Goal: Task Accomplishment & Management: Manage account settings

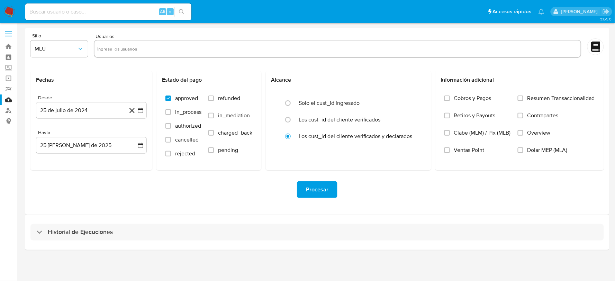
click at [7, 12] on img at bounding box center [9, 12] width 12 height 12
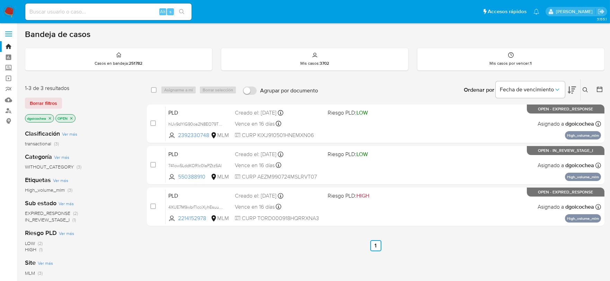
click at [584, 87] on button at bounding box center [585, 90] width 11 height 8
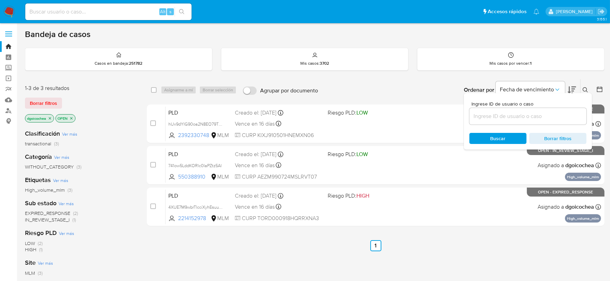
click at [534, 116] on input at bounding box center [527, 116] width 117 height 9
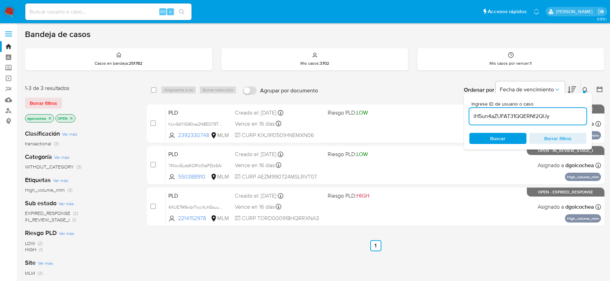
type input "iH5un4aZUFAT31QQERNf2QUy"
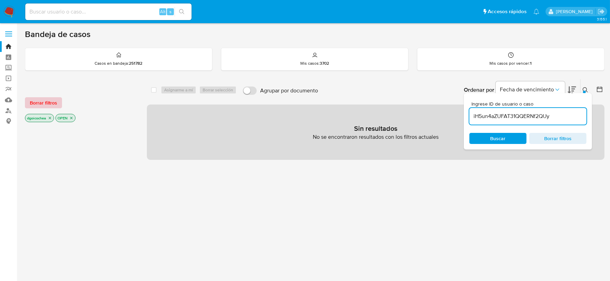
click at [49, 98] on span "Borrar filtros" at bounding box center [43, 103] width 27 height 10
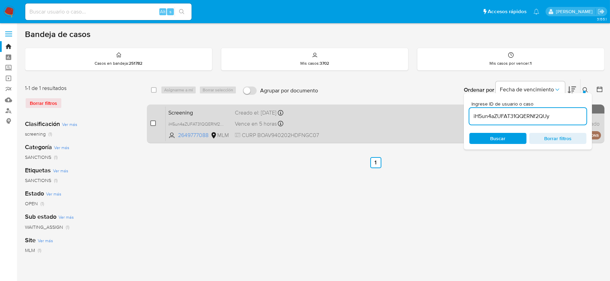
click at [154, 126] on div "case-item-checkbox" at bounding box center [153, 123] width 6 height 7
click at [152, 124] on input "checkbox" at bounding box center [153, 123] width 6 height 6
checkbox input "true"
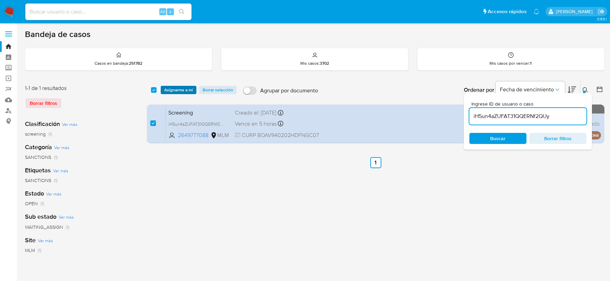
click at [180, 90] on span "Asignarme a mí" at bounding box center [178, 90] width 29 height 7
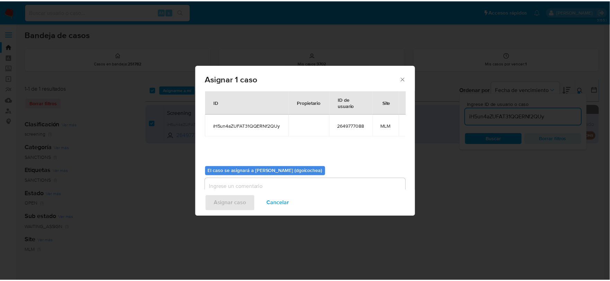
scroll to position [36, 0]
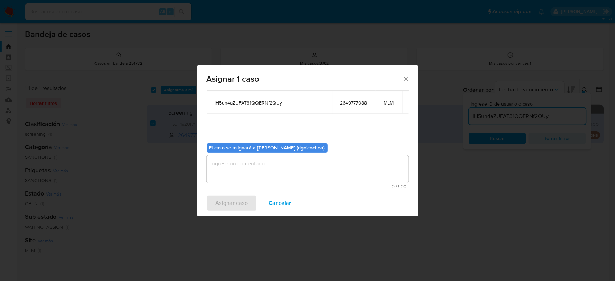
click at [239, 177] on textarea "assign-modal" at bounding box center [308, 169] width 202 height 28
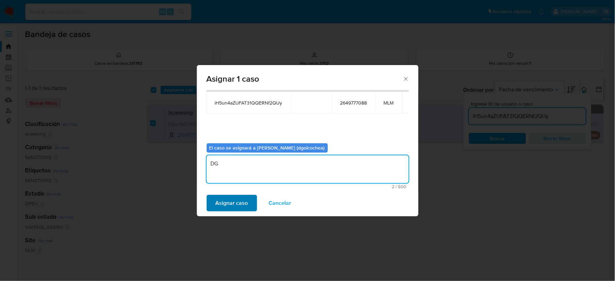
type textarea "DG"
click at [213, 199] on button "Asignar caso" at bounding box center [232, 203] width 51 height 17
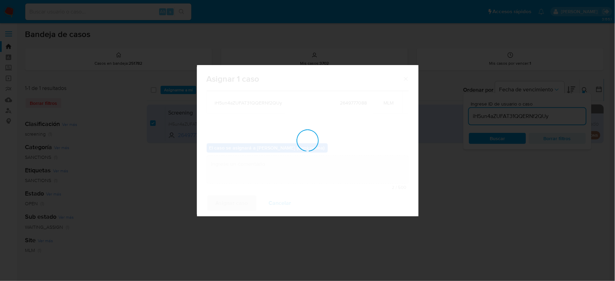
checkbox input "false"
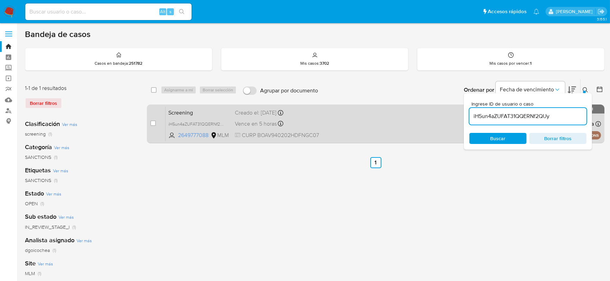
click at [182, 112] on span "Screening" at bounding box center [198, 112] width 61 height 9
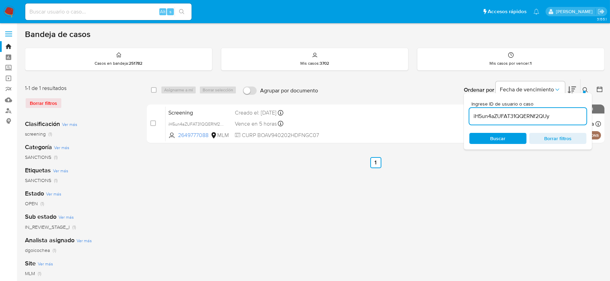
click at [521, 115] on input "iH5un4aZUFAT31QQERNf2QUy" at bounding box center [527, 116] width 117 height 9
paste input "eLpQDRk63l2AwFFIUNhdlv3"
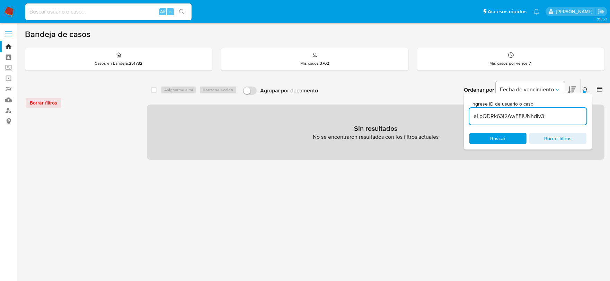
click at [501, 113] on input "eLpQDRk63l2AwFFIUNhdlv3" at bounding box center [527, 116] width 117 height 9
paste input "1050961736"
type input "1050961736"
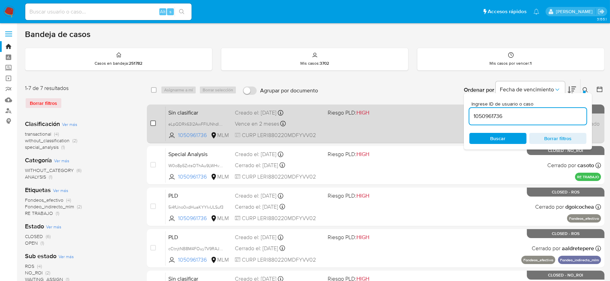
click at [154, 120] on input "checkbox" at bounding box center [153, 123] width 6 height 6
checkbox input "true"
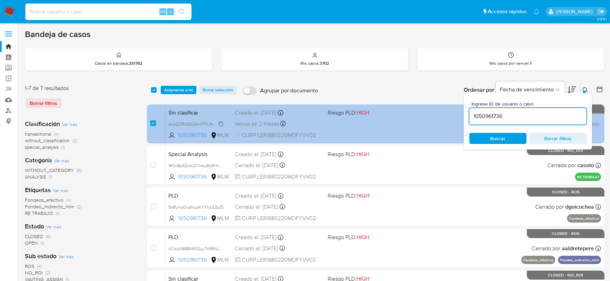
click at [217, 120] on div "eLpQDRk63l2AwFFIUNhdlv3m" at bounding box center [195, 124] width 55 height 8
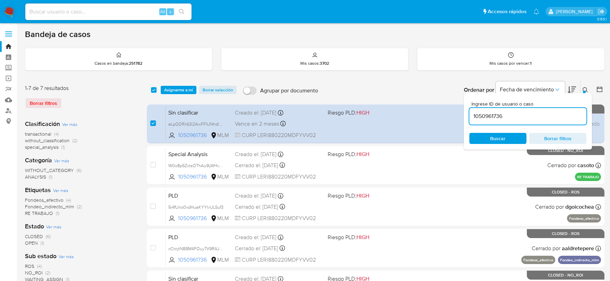
click at [187, 89] on span "Asignarme a mí" at bounding box center [178, 90] width 29 height 7
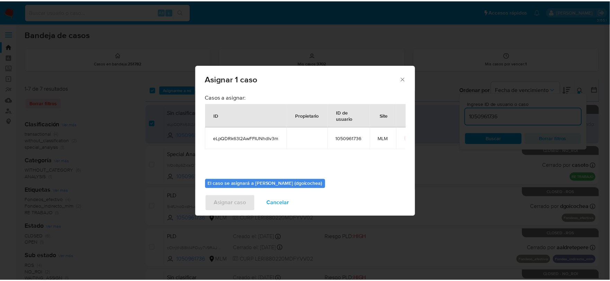
scroll to position [36, 0]
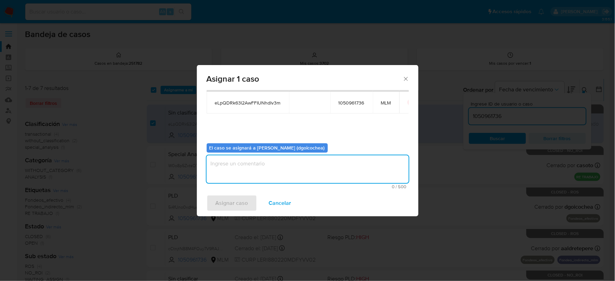
click at [271, 164] on textarea "assign-modal" at bounding box center [308, 169] width 202 height 28
type textarea "DG"
click at [228, 200] on span "Asignar caso" at bounding box center [232, 203] width 33 height 15
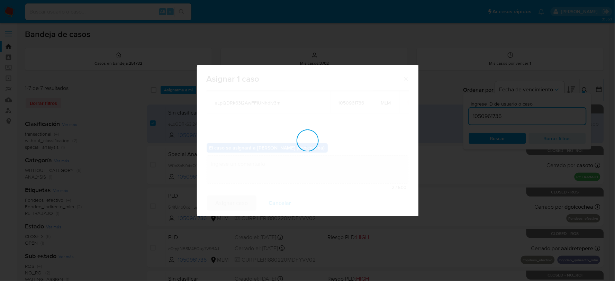
checkbox input "false"
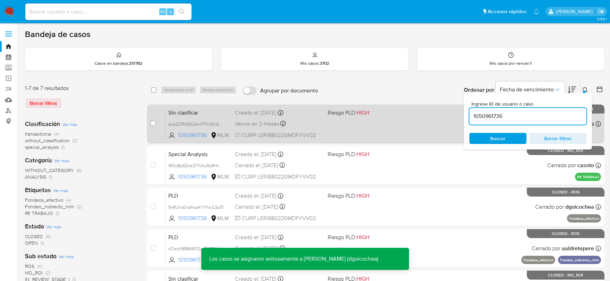
click at [184, 108] on span "Sin clasificar" at bounding box center [198, 112] width 61 height 9
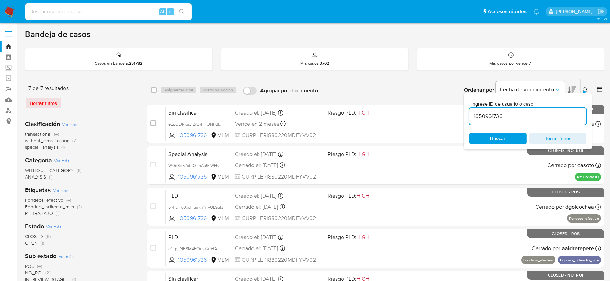
click at [8, 17] on img at bounding box center [9, 12] width 12 height 12
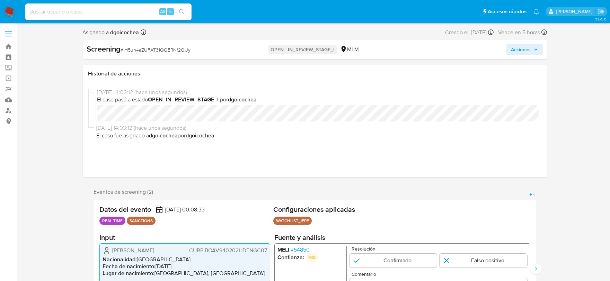
select select "10"
click at [520, 48] on span "Acciones" at bounding box center [521, 49] width 20 height 11
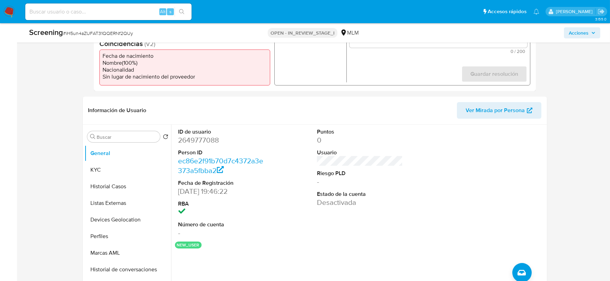
scroll to position [231, 0]
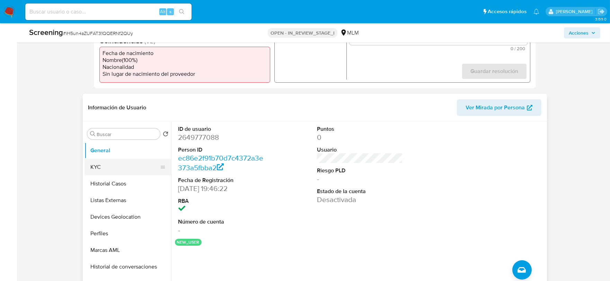
click at [126, 165] on button "KYC" at bounding box center [124, 167] width 81 height 17
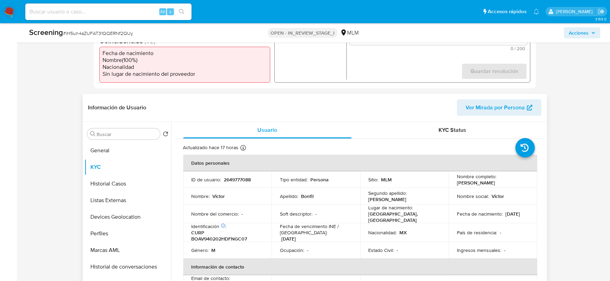
click at [226, 234] on p "CURP BOAV940202HDFNGC07" at bounding box center [225, 235] width 69 height 12
copy p "BOAV940202HDFNGC07"
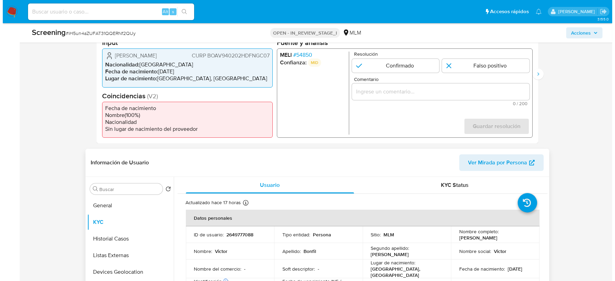
scroll to position [115, 0]
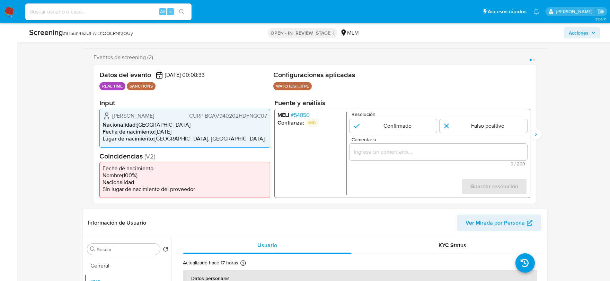
click at [299, 113] on span "# 54850" at bounding box center [299, 115] width 19 height 7
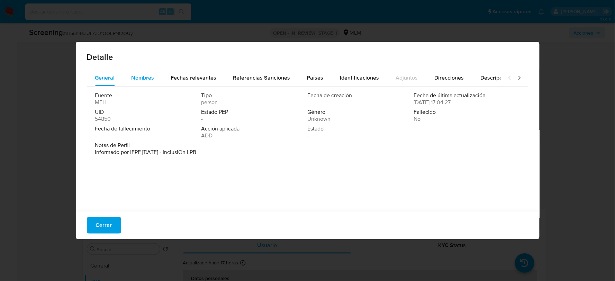
click at [146, 74] on span "Nombres" at bounding box center [143, 78] width 23 height 8
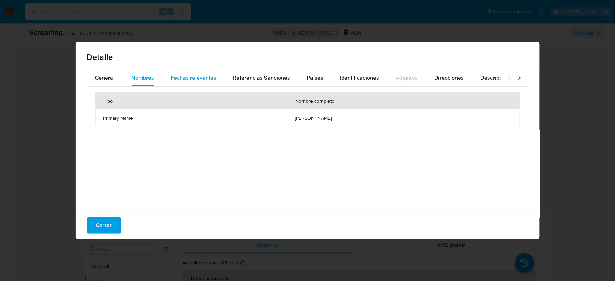
click at [177, 77] on span "Fechas relevantes" at bounding box center [194, 78] width 46 height 8
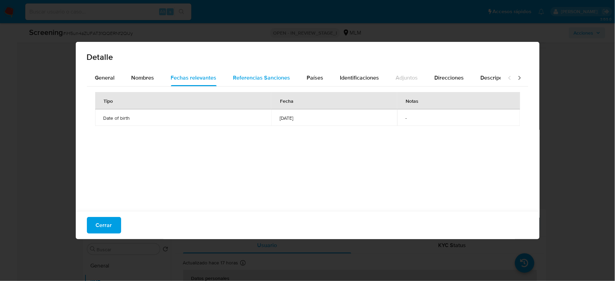
click at [279, 80] on span "Referencias Sanciones" at bounding box center [261, 78] width 57 height 8
click at [324, 77] on button "Países" at bounding box center [315, 78] width 33 height 17
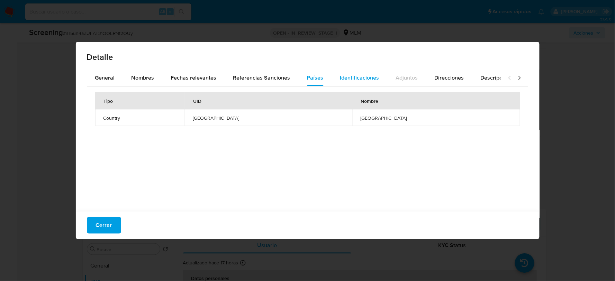
click at [345, 74] on span "Identificaciones" at bounding box center [359, 78] width 39 height 8
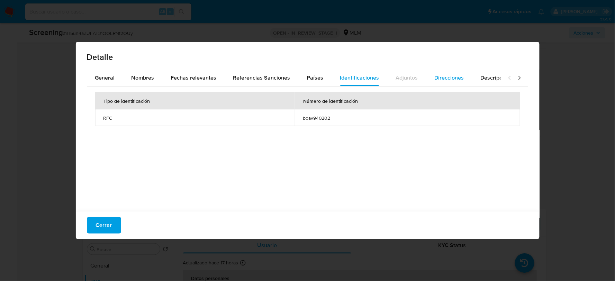
click at [427, 74] on button "Direcciones" at bounding box center [449, 78] width 46 height 17
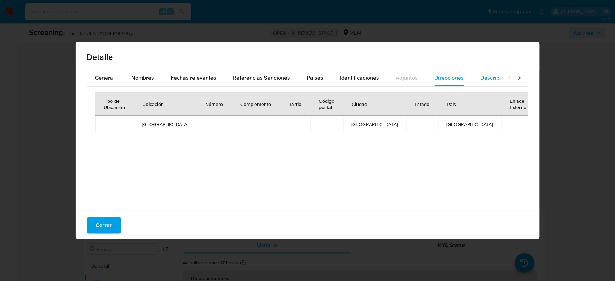
click at [486, 74] on span "Descripciones" at bounding box center [498, 78] width 35 height 8
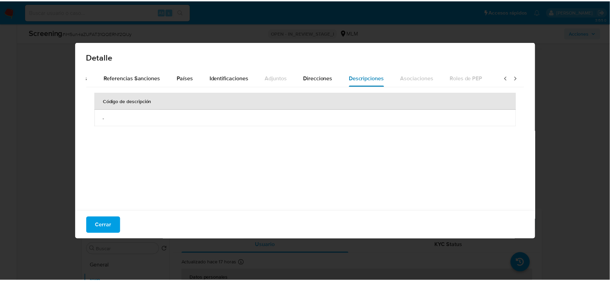
scroll to position [0, 245]
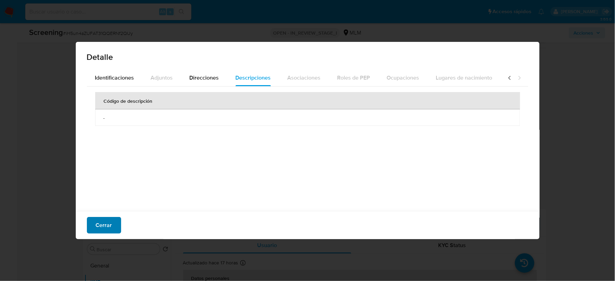
click at [114, 223] on button "Cerrar" at bounding box center [104, 225] width 34 height 17
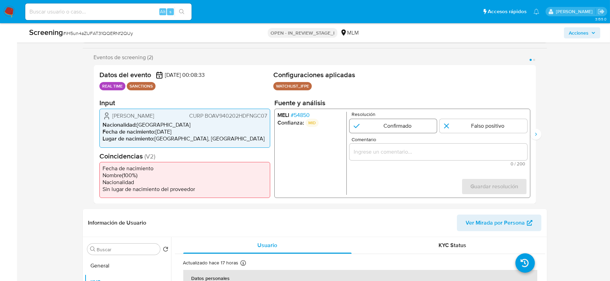
click at [397, 126] on input "1 de 2" at bounding box center [393, 126] width 88 height 14
radio input "true"
click at [390, 147] on input "Comentario" at bounding box center [438, 151] width 178 height 9
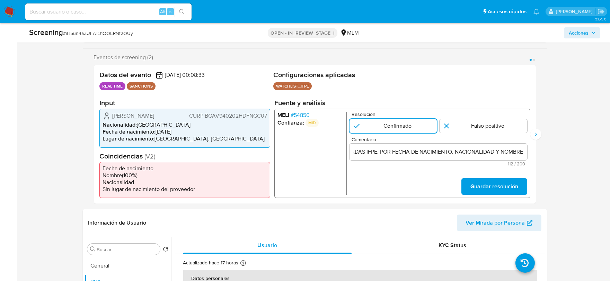
scroll to position [0, 0]
click at [495, 149] on input "SE CONFIRMA COINCIDENCIA EN LISTA DE SANCIONES DENOMINADAS IFPE, POR FECHA DE N…" at bounding box center [438, 151] width 178 height 9
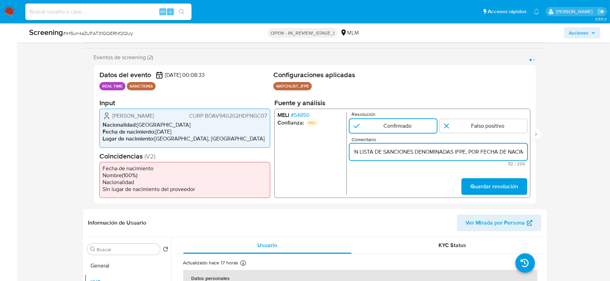
scroll to position [0, 170]
drag, startPoint x: 430, startPoint y: 151, endPoint x: 377, endPoint y: 151, distance: 53.3
click at [377, 151] on input "SE CONFIRMA COINCIDENCIA EN LISTA DE SANCIONES DENOMINADAS IFPE, POR FECHA DE N…" at bounding box center [438, 151] width 178 height 9
paste input "VICTOR BONFIL AGUILAR, CON FECHA DE NACIMIENTO 02FEB1994, NACIONALIDAD MEXICANA"
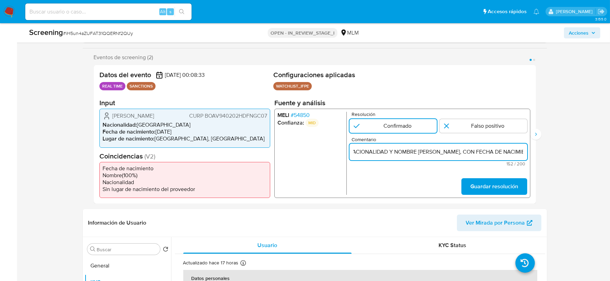
scroll to position [0, 0]
drag, startPoint x: 523, startPoint y: 153, endPoint x: 300, endPoint y: 153, distance: 223.3
click at [300, 153] on div "MELI # 54850 Confianza: MID Resolución Confirmado Falso positivo Comentario SE …" at bounding box center [402, 153] width 256 height 89
type input "SE CONFIRMA COINCIDENCIA POR FECHA DE NACIMIENTO, NACIONALIDAD Y NOMBRE VICTOR …"
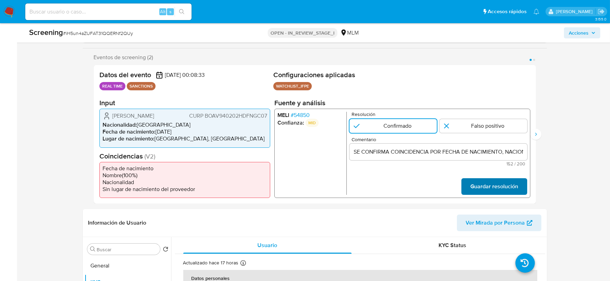
click at [509, 186] on span "Guardar resolución" at bounding box center [494, 186] width 48 height 15
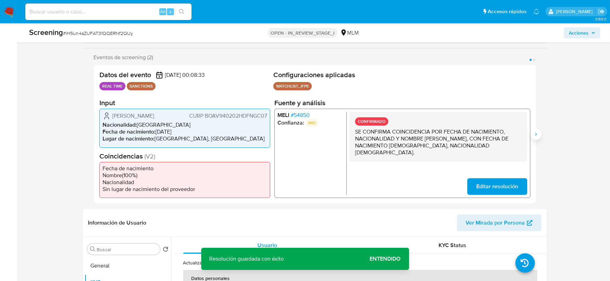
click at [536, 132] on icon "Siguiente" at bounding box center [536, 135] width 6 height 6
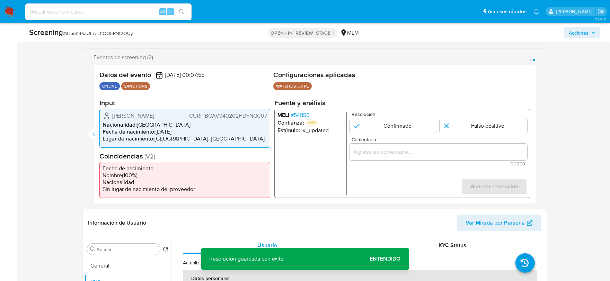
click at [305, 112] on span "# 54850" at bounding box center [299, 115] width 19 height 7
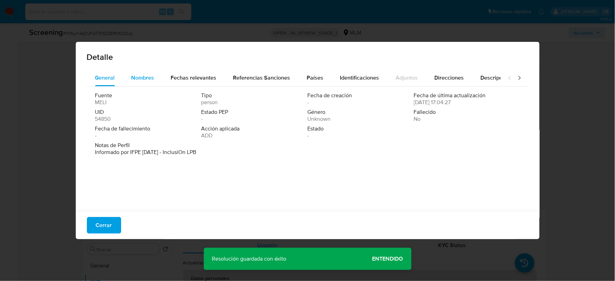
click at [143, 79] on span "Nombres" at bounding box center [143, 78] width 23 height 8
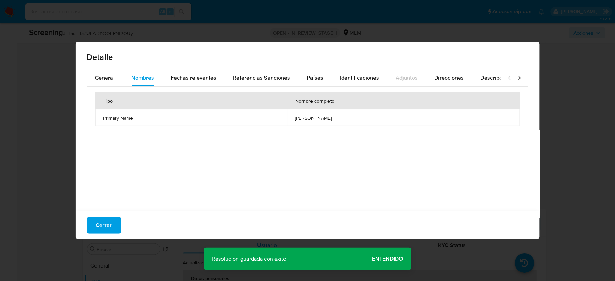
drag, startPoint x: 111, startPoint y: 222, endPoint x: 130, endPoint y: 217, distance: 20.0
click at [112, 222] on button "Cerrar" at bounding box center [104, 225] width 34 height 17
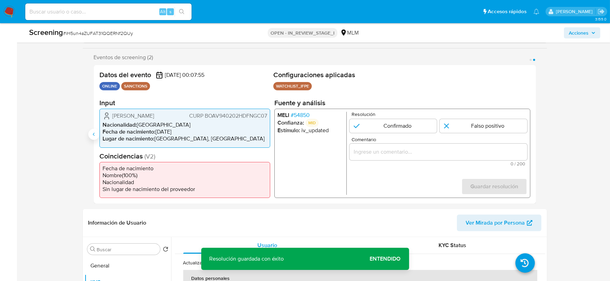
click at [93, 132] on icon "Anterior" at bounding box center [94, 135] width 6 height 6
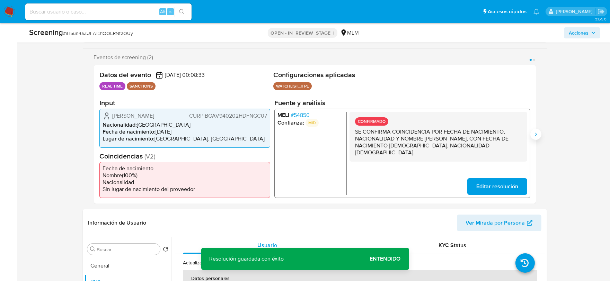
click at [535, 133] on icon "Siguiente" at bounding box center [536, 135] width 6 height 6
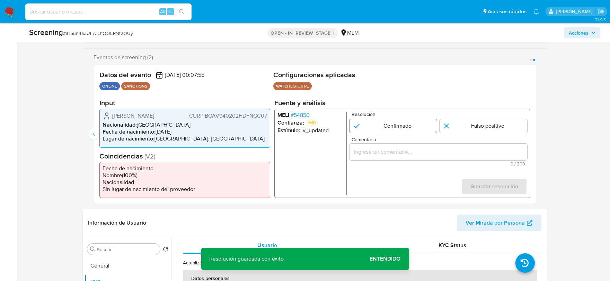
click at [377, 127] on input "2 de 2" at bounding box center [393, 126] width 88 height 14
radio input "true"
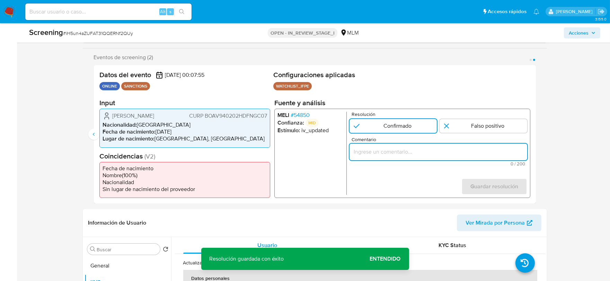
click at [392, 151] on input "Comentario" at bounding box center [438, 151] width 178 height 9
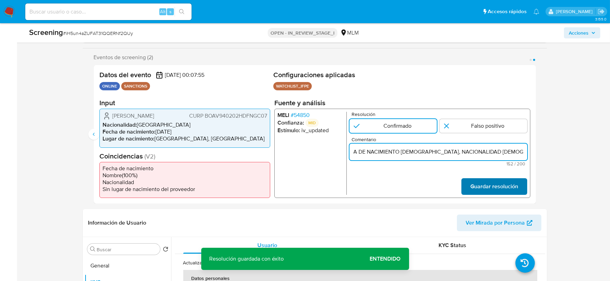
type input "SE CONFIRMA COINCIDENCIA POR FECHA DE NACIMIENTO, NACIONALIDAD Y NOMBRE VICTOR …"
click at [497, 183] on span "Guardar resolución" at bounding box center [494, 186] width 48 height 15
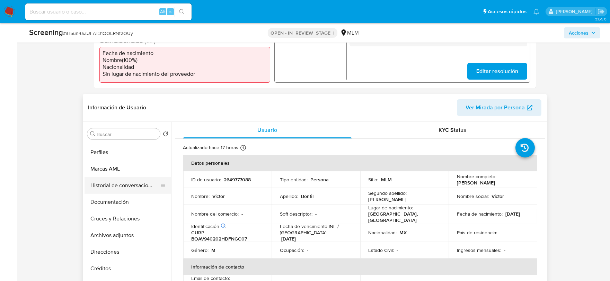
scroll to position [115, 0]
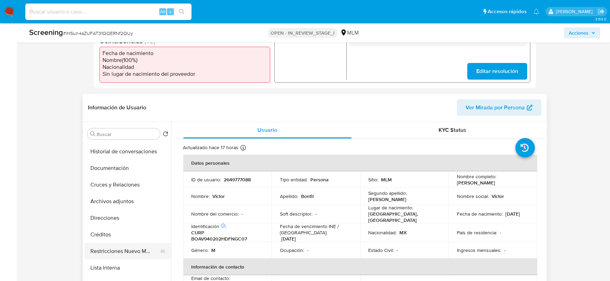
click at [121, 247] on button "Restricciones Nuevo Mundo" at bounding box center [124, 251] width 81 height 17
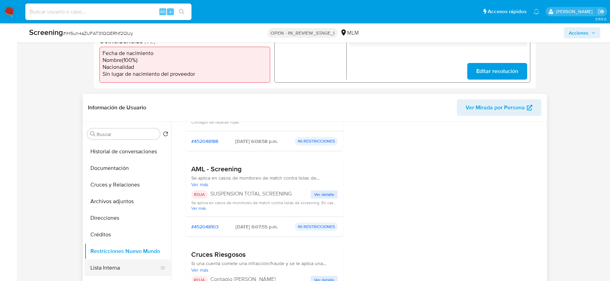
click at [116, 267] on button "Lista Interna" at bounding box center [124, 268] width 81 height 17
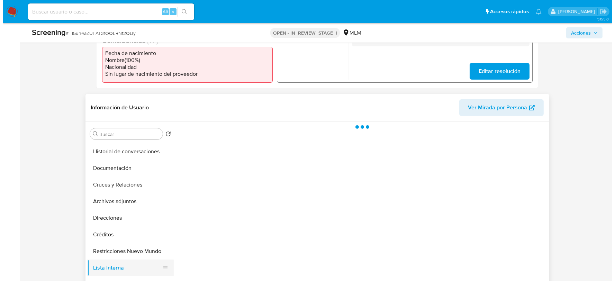
scroll to position [0, 0]
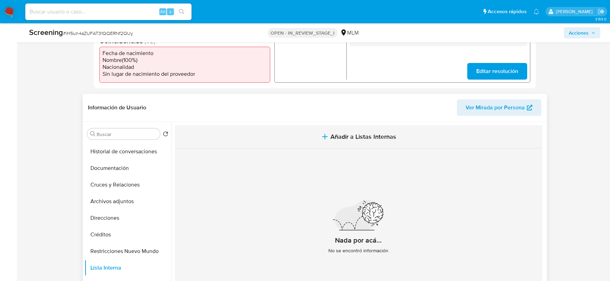
click at [345, 141] on button "Añadir a Listas Internas" at bounding box center [358, 136] width 367 height 23
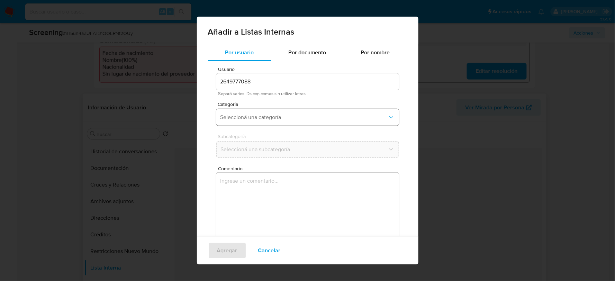
click at [241, 118] on span "Seleccioná una categoría" at bounding box center [304, 117] width 168 height 7
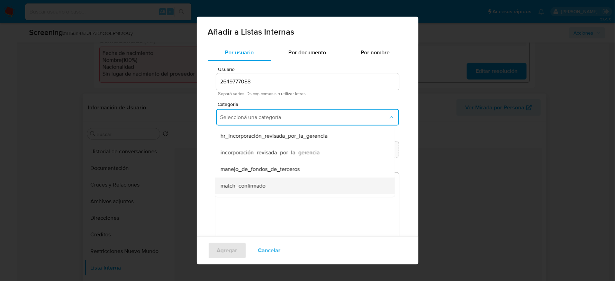
click at [238, 188] on span "match_confirmado" at bounding box center [242, 185] width 45 height 7
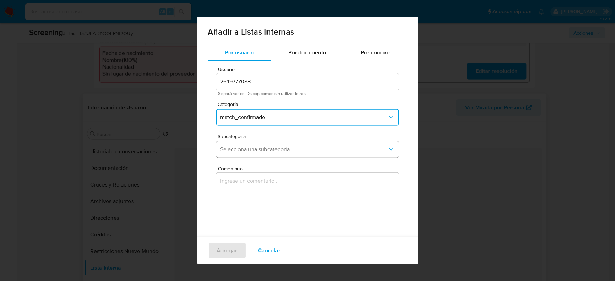
click at [236, 152] on span "Seleccioná una subcategoría" at bounding box center [304, 149] width 168 height 7
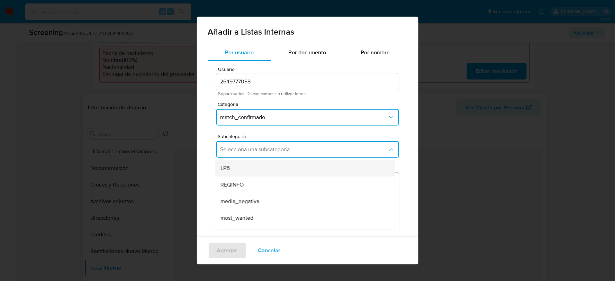
click at [236, 167] on div "LPB" at bounding box center [302, 168] width 164 height 17
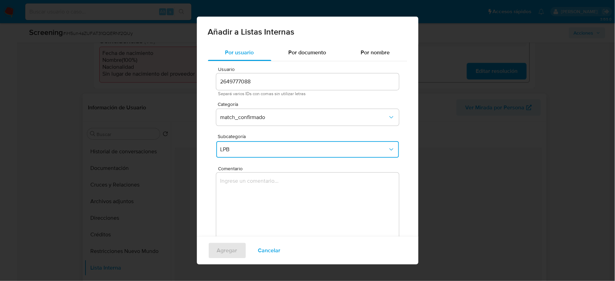
click at [240, 197] on textarea "Comentario" at bounding box center [307, 206] width 183 height 66
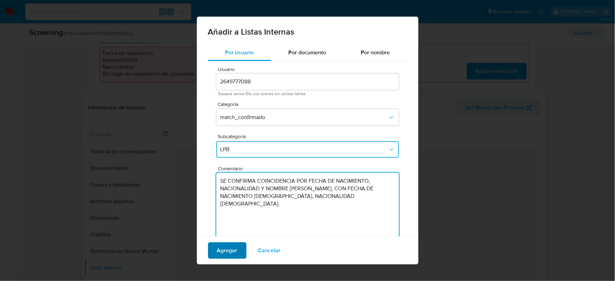
type textarea "SE CONFIRMA COINCIDENCIA POR FECHA DE NACIMIENTO, NACIONALIDAD Y NOMBRE VICTOR …"
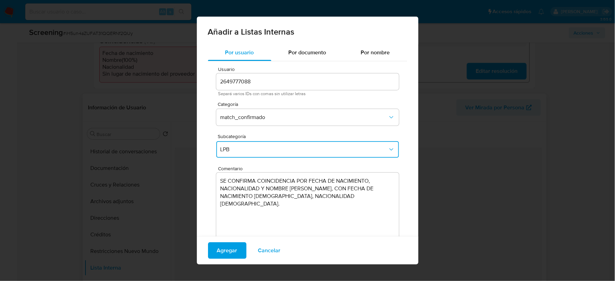
click at [231, 248] on span "Agregar" at bounding box center [227, 250] width 20 height 15
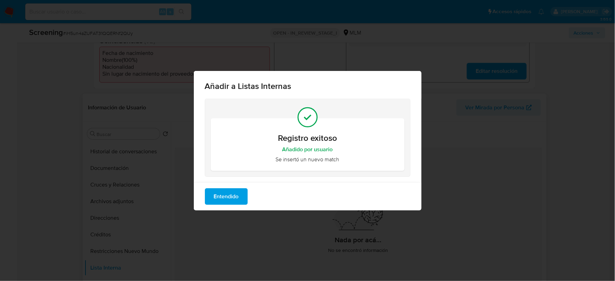
click at [240, 201] on button "Entendido" at bounding box center [226, 196] width 43 height 17
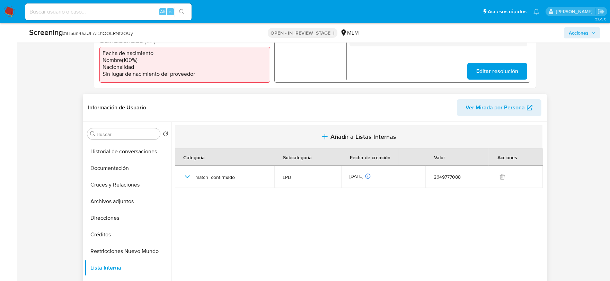
click at [329, 130] on button "Añadir a Listas Internas" at bounding box center [358, 136] width 367 height 23
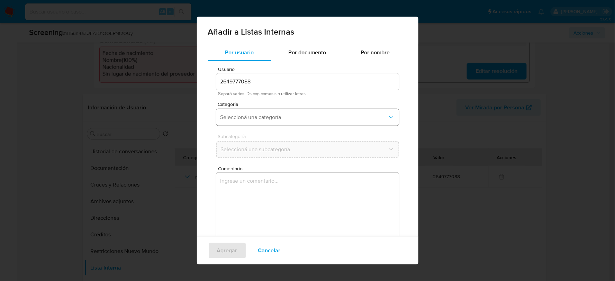
click at [270, 114] on span "Seleccioná una categoría" at bounding box center [304, 117] width 168 height 7
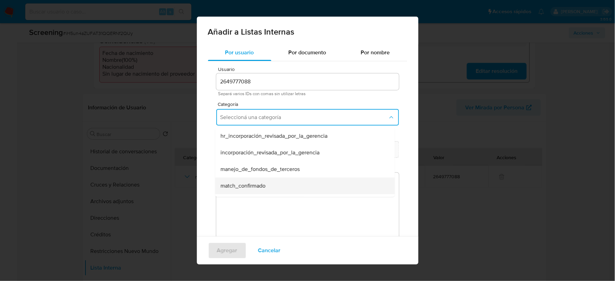
click at [247, 183] on span "match_confirmado" at bounding box center [242, 185] width 45 height 7
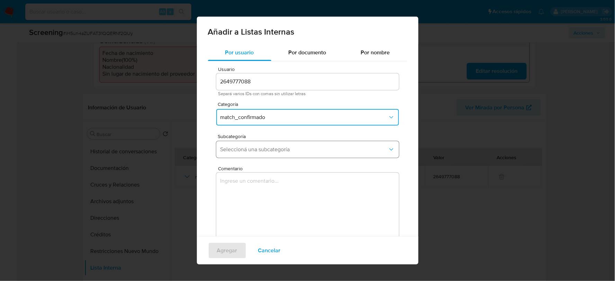
click at [299, 144] on button "Seleccioná una subcategoría" at bounding box center [307, 149] width 183 height 17
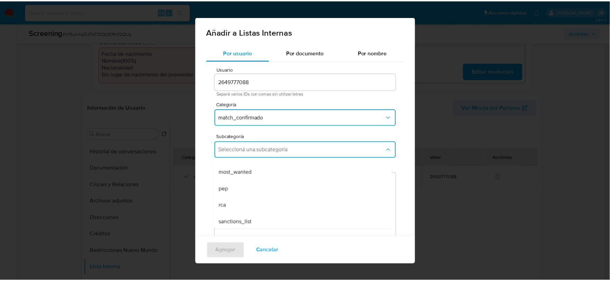
scroll to position [47, 0]
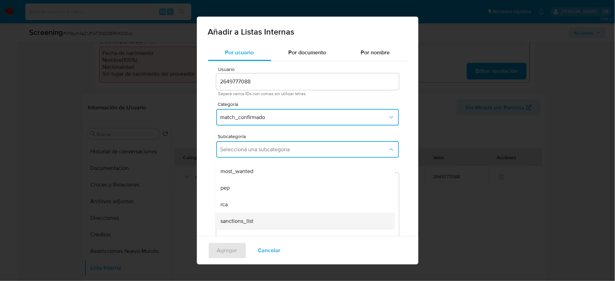
click at [249, 219] on span "sanctions_list" at bounding box center [236, 221] width 33 height 7
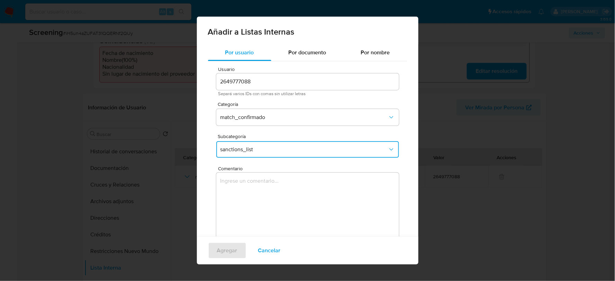
click at [252, 199] on textarea "Comentario" at bounding box center [307, 206] width 183 height 66
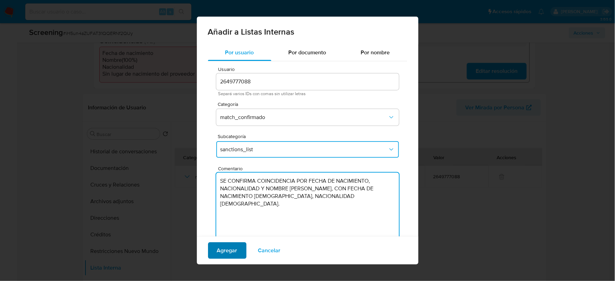
type textarea "SE CONFIRMA COINCIDENCIA POR FECHA DE NACIMIENTO, NACIONALIDAD Y NOMBRE VICTOR …"
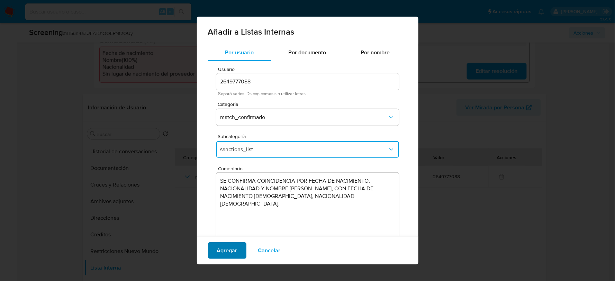
click at [217, 248] on span "Agregar" at bounding box center [227, 250] width 20 height 15
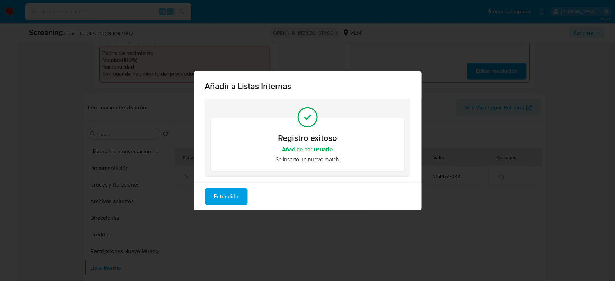
click at [223, 198] on span "Entendido" at bounding box center [226, 196] width 25 height 15
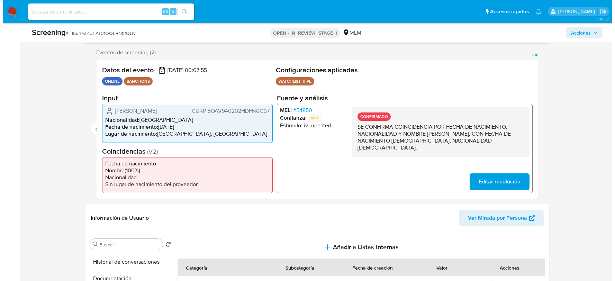
scroll to position [115, 0]
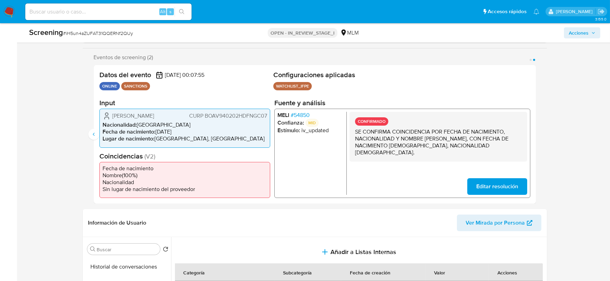
click at [593, 34] on icon "button" at bounding box center [593, 33] width 4 height 4
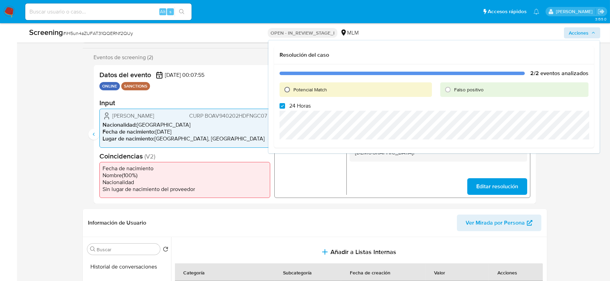
click at [285, 86] on input "Potencial Match" at bounding box center [286, 89] width 11 height 11
radio input "true"
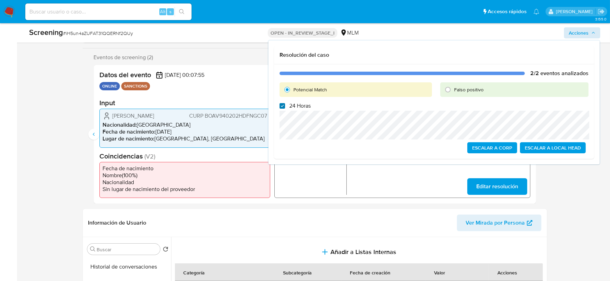
click at [283, 106] on input "24 Horas" at bounding box center [282, 106] width 6 height 6
checkbox input "false"
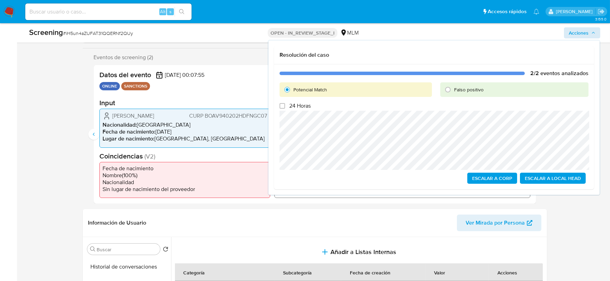
click at [544, 177] on span "Escalar a Local Head" at bounding box center [552, 178] width 56 height 10
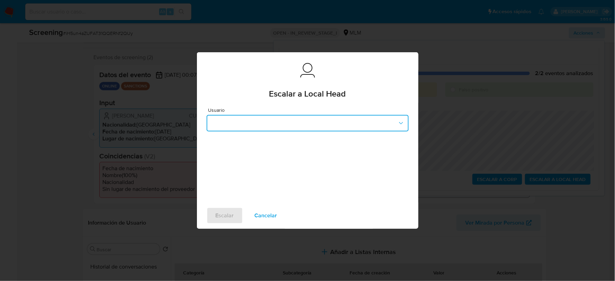
click at [254, 126] on button "button" at bounding box center [308, 123] width 202 height 17
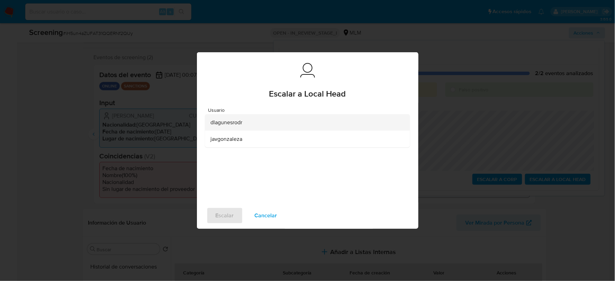
click at [245, 121] on div "dlagunesrodr" at bounding box center [305, 122] width 190 height 17
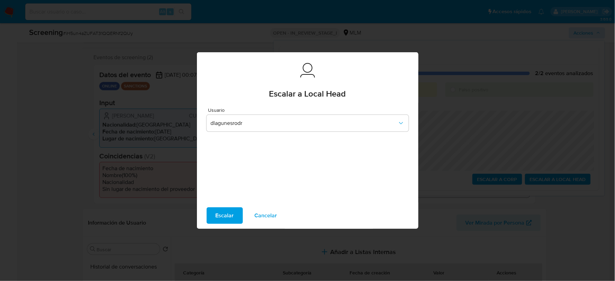
click at [222, 223] on span "Escalar" at bounding box center [225, 215] width 18 height 15
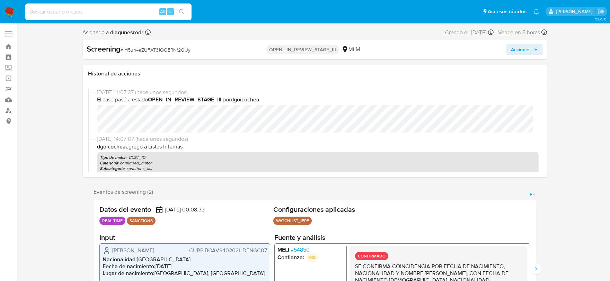
select select "10"
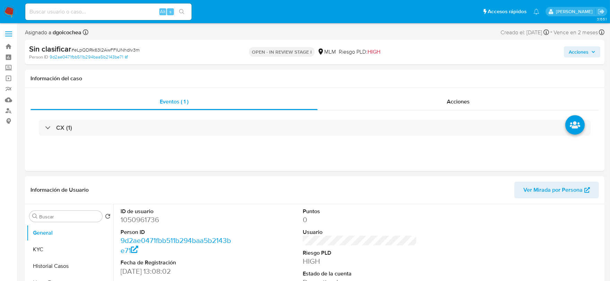
select select "10"
click at [278, 168] on div "Eventos ( 1 ) Acciones CX (1)" at bounding box center [314, 129] width 579 height 83
click at [114, 160] on div "Eventos ( 1 ) Acciones CX (1)" at bounding box center [314, 129] width 579 height 83
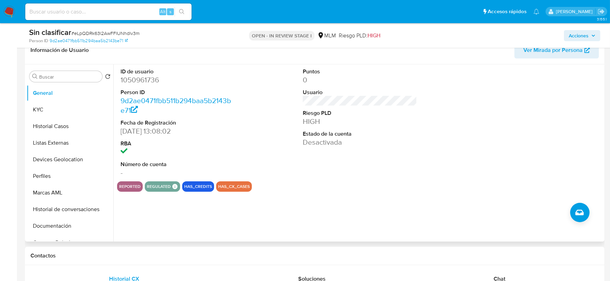
scroll to position [231, 0]
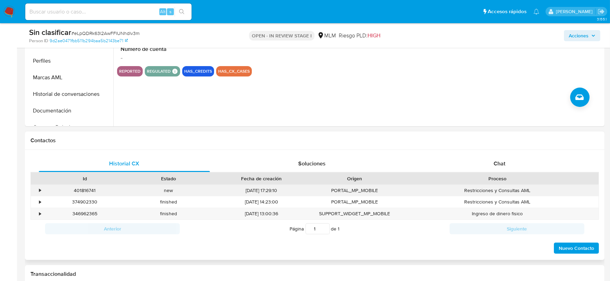
click at [39, 189] on div "•" at bounding box center [40, 190] width 2 height 7
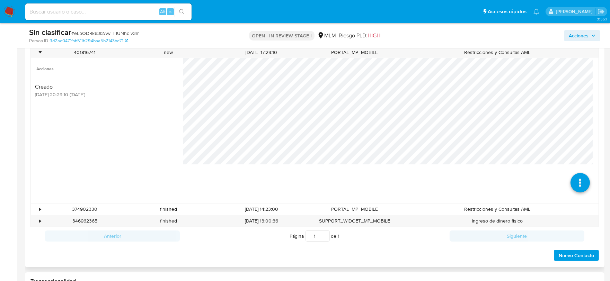
scroll to position [385, 0]
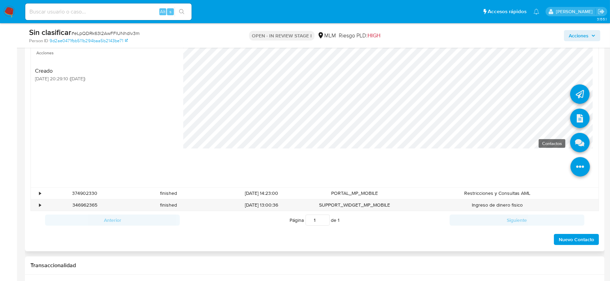
click at [574, 146] on icon at bounding box center [579, 142] width 19 height 19
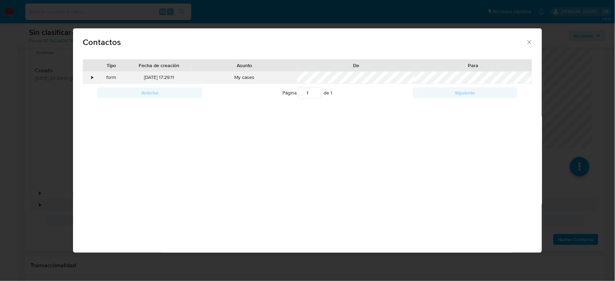
click at [91, 76] on div "•" at bounding box center [89, 78] width 12 height 12
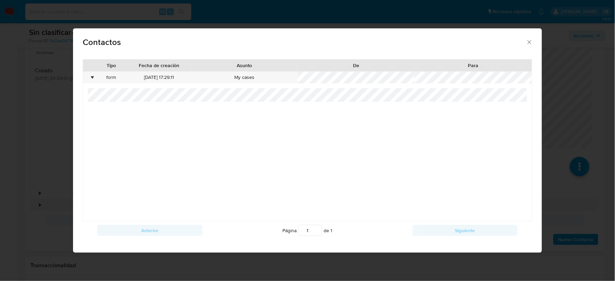
click at [529, 41] on icon "close" at bounding box center [530, 42] width 4 height 4
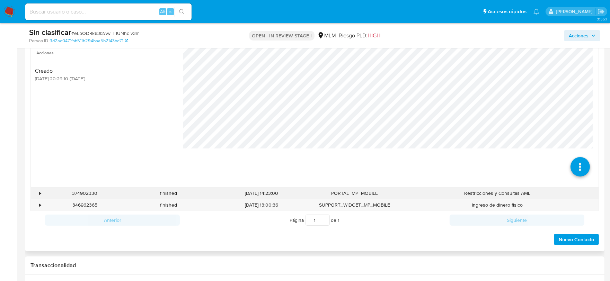
click at [40, 193] on div "•" at bounding box center [40, 193] width 2 height 7
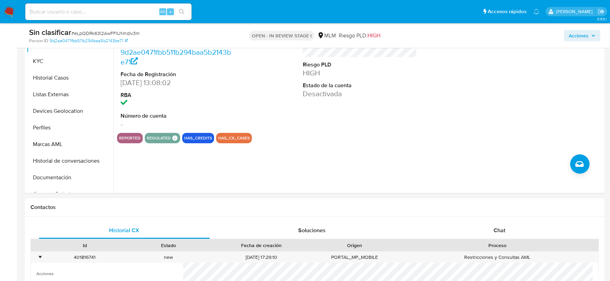
scroll to position [154, 0]
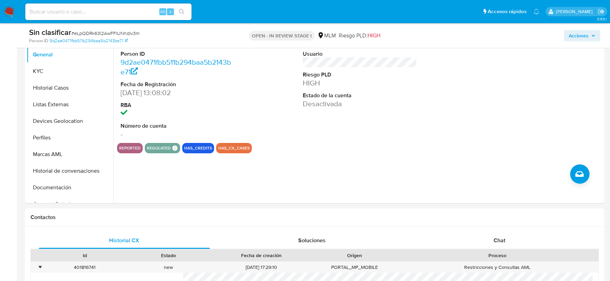
click at [575, 39] on span "Acciones" at bounding box center [578, 35] width 20 height 11
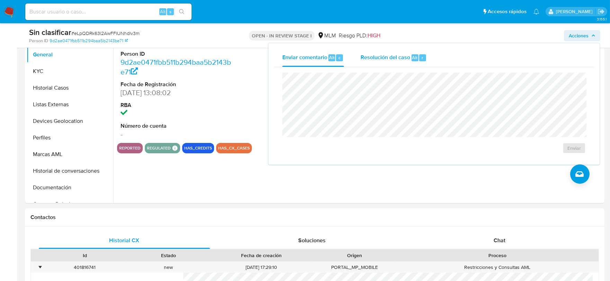
click at [397, 60] on span "Resolución del caso" at bounding box center [384, 57] width 49 height 8
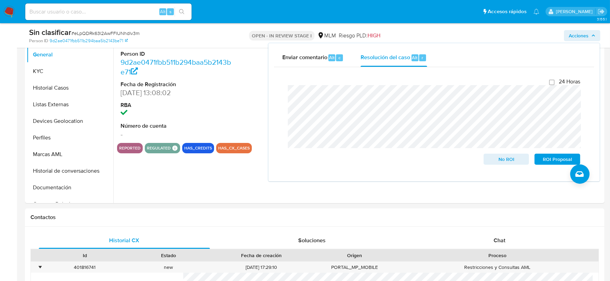
click at [279, 96] on div "Cierre de caso 24 Horas No ROI ROI Proposal" at bounding box center [434, 121] width 320 height 109
click at [509, 156] on span "No ROI" at bounding box center [506, 159] width 36 height 10
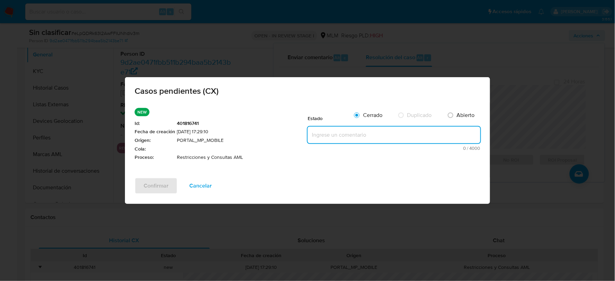
click at [332, 130] on textarea at bounding box center [394, 135] width 173 height 17
paste textarea "Se valida Cx, cliente con 4 reportes previos a la autoridad, no es posible elim…"
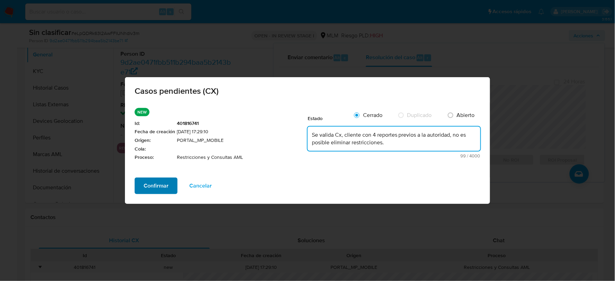
type textarea "Se valida Cx, cliente con 4 reportes previos a la autoridad, no es posible elim…"
click at [151, 185] on span "Confirmar" at bounding box center [156, 185] width 25 height 15
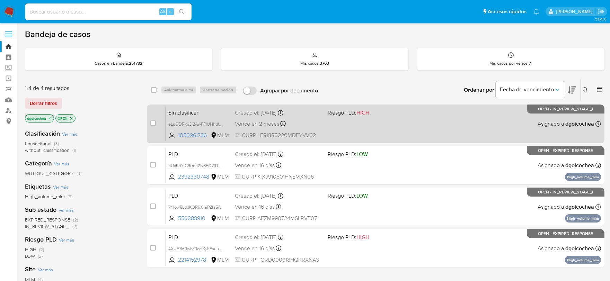
click at [178, 116] on span "Sin clasificar" at bounding box center [198, 112] width 61 height 9
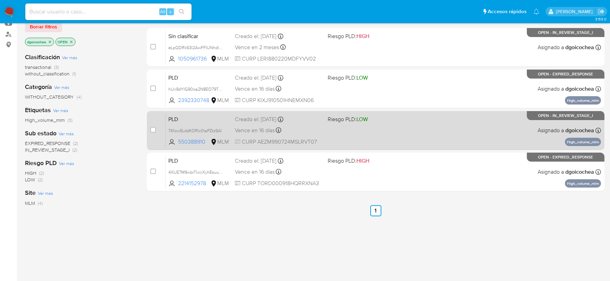
scroll to position [77, 0]
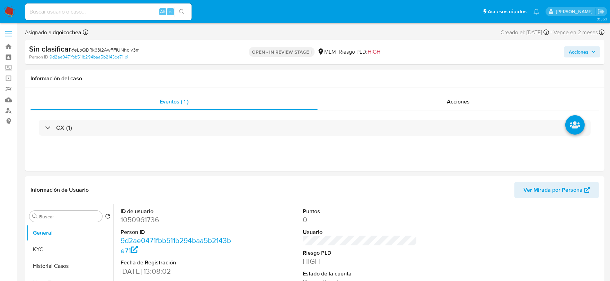
select select "10"
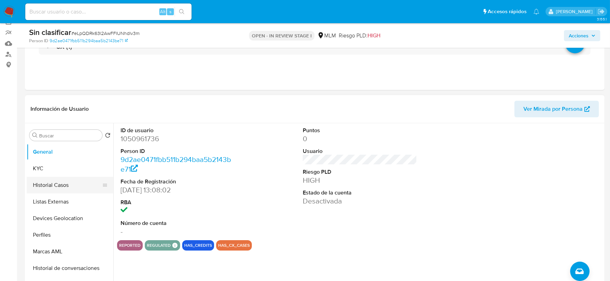
scroll to position [77, 0]
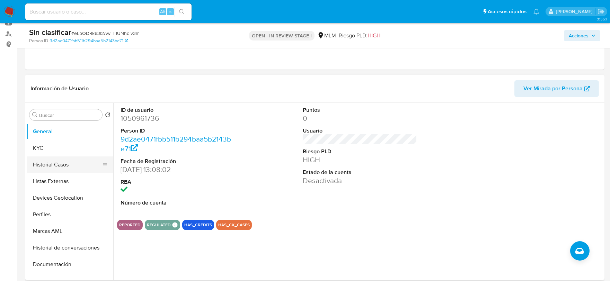
click at [68, 164] on button "Historial Casos" at bounding box center [67, 164] width 81 height 17
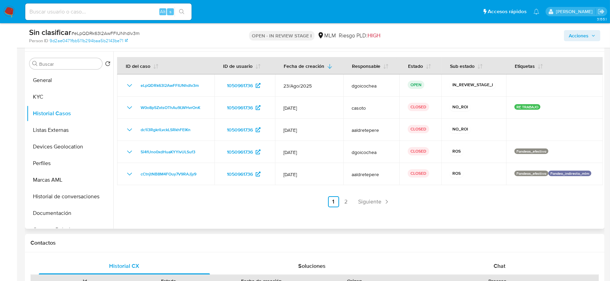
scroll to position [115, 0]
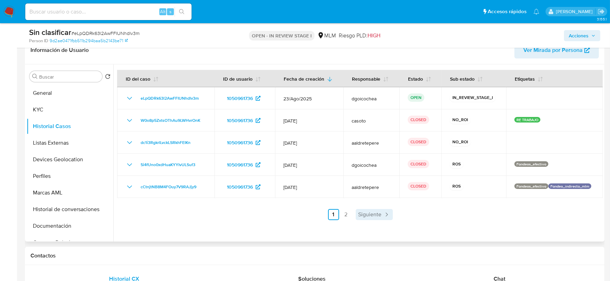
click at [378, 215] on span "Siguiente" at bounding box center [369, 215] width 23 height 6
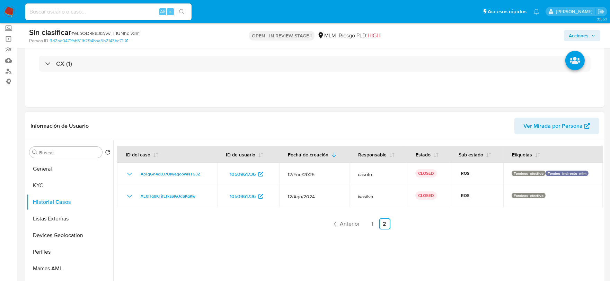
scroll to position [0, 0]
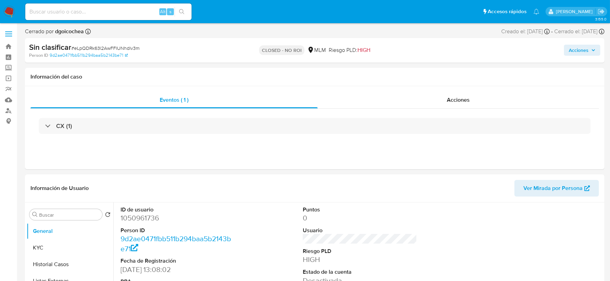
select select "10"
click at [353, 202] on div "Información de Usuario Ver Mirada por Persona" at bounding box center [314, 188] width 579 height 28
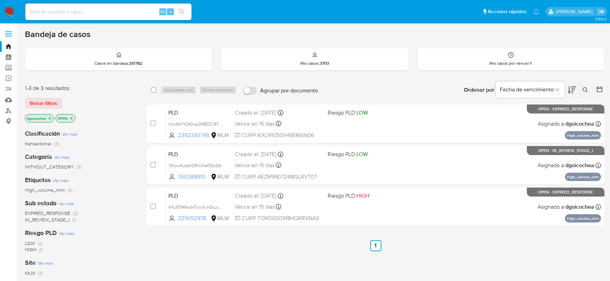
drag, startPoint x: 420, startPoint y: 238, endPoint x: 406, endPoint y: 236, distance: 13.7
click at [420, 238] on div "select-all-cases-checkbox Asignarme a mí Borrar selección Agrupar por documento…" at bounding box center [375, 236] width 457 height 314
click at [11, 99] on link "Mulan" at bounding box center [41, 99] width 82 height 11
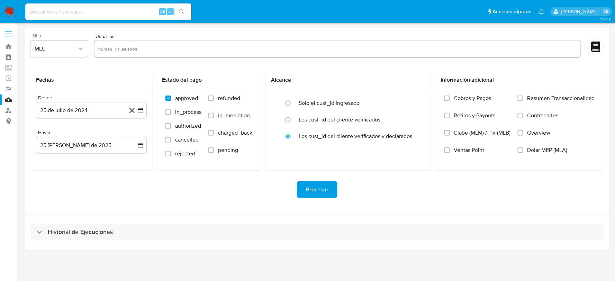
click at [55, 39] on div "Sitio MLU" at bounding box center [58, 46] width 57 height 27
click at [55, 49] on span "MLU" at bounding box center [56, 48] width 42 height 7
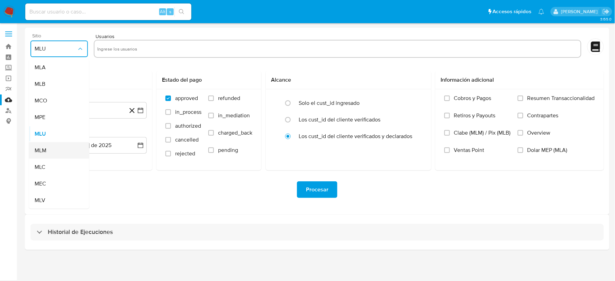
click at [49, 150] on div "MLM" at bounding box center [57, 150] width 45 height 17
click at [112, 50] on input "text" at bounding box center [337, 48] width 480 height 11
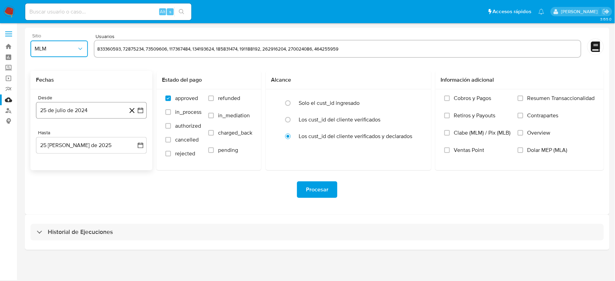
type input "833360593, 72875234, 73509606, 117367484, 134193624, 185831474, 191188192, 2629…"
click at [87, 110] on button "25 de julio de 2024" at bounding box center [91, 110] width 111 height 17
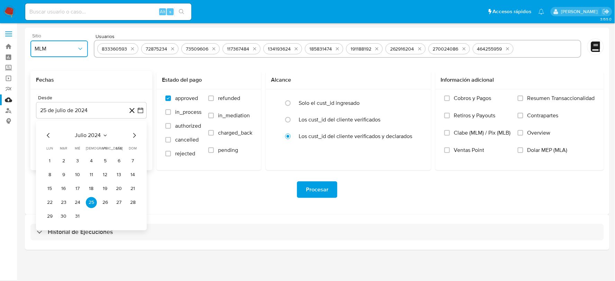
click at [133, 134] on icon "Mes siguiente" at bounding box center [134, 135] width 8 height 8
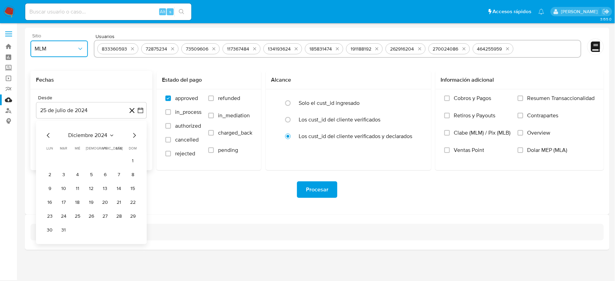
click at [133, 134] on icon "Mes siguiente" at bounding box center [134, 135] width 8 height 8
click at [118, 159] on button "1" at bounding box center [119, 160] width 11 height 11
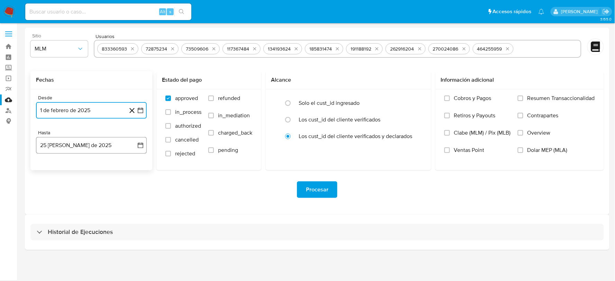
click at [93, 151] on button "25 de agosto de 2025" at bounding box center [91, 145] width 111 height 17
click at [48, 166] on icon "Mes anterior" at bounding box center [48, 170] width 8 height 8
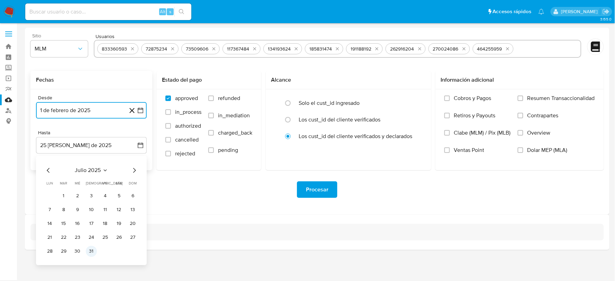
click at [88, 253] on button "31" at bounding box center [91, 251] width 11 height 11
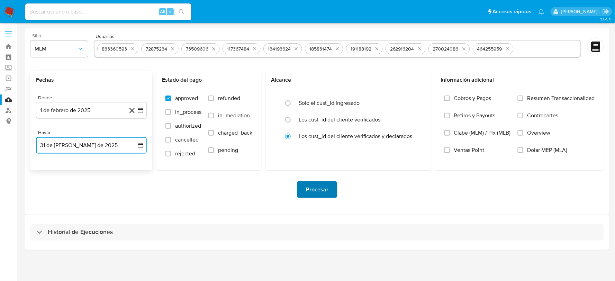
click at [324, 188] on span "Procesar" at bounding box center [317, 189] width 22 height 15
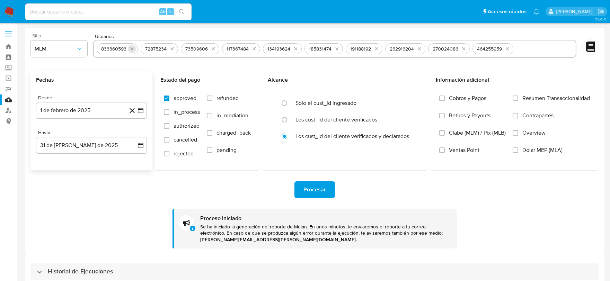
click at [131, 45] on button "quitar 833360593" at bounding box center [132, 49] width 8 height 8
click at [132, 47] on button "quitar 72875234" at bounding box center [128, 49] width 8 height 8
click at [132, 47] on icon "quitar 73509606" at bounding box center [129, 49] width 6 height 6
click at [132, 47] on button "quitar 117367484" at bounding box center [129, 49] width 8 height 8
click at [132, 47] on icon "quitar 134193624" at bounding box center [130, 49] width 6 height 6
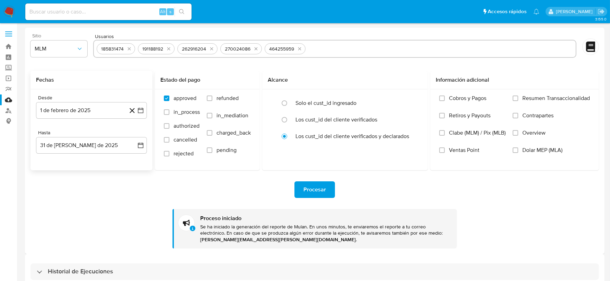
click at [132, 47] on button "quitar 185831474" at bounding box center [129, 49] width 8 height 8
click at [132, 47] on div "191188192" at bounding box center [115, 48] width 37 height 11
click at [127, 48] on icon "quitar 191188192" at bounding box center [128, 49] width 6 height 6
click at [128, 48] on icon "quitar 262916204" at bounding box center [131, 49] width 6 height 6
click at [128, 48] on button "quitar 270024086" at bounding box center [132, 49] width 8 height 8
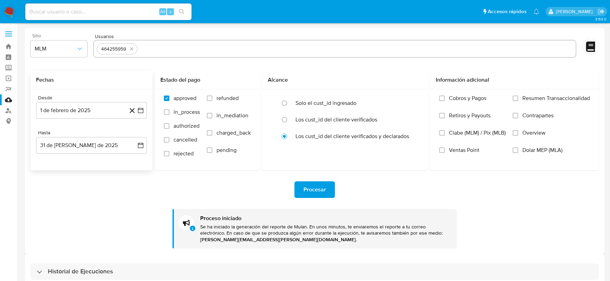
click at [127, 48] on button "quitar 464255959" at bounding box center [131, 49] width 8 height 8
click at [127, 48] on input "text" at bounding box center [335, 48] width 476 height 11
paste input "466759580, 572612197, 579618929, 799225533, 1083609434, 1102009436, 1509813130,…"
type input "466759580, 572612197, 579618929, 799225533, 1083609434, 1102009436, 1509813130,…"
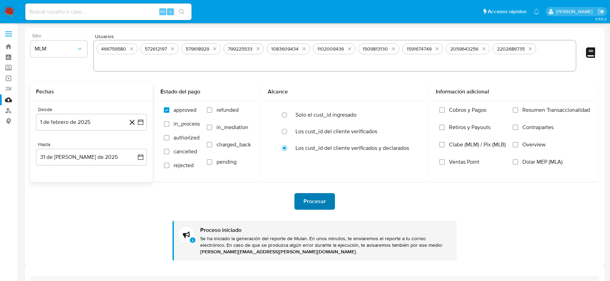
click at [319, 203] on span "Procesar" at bounding box center [314, 201] width 22 height 15
click at [132, 49] on icon "quitar 466759580" at bounding box center [131, 48] width 3 height 3
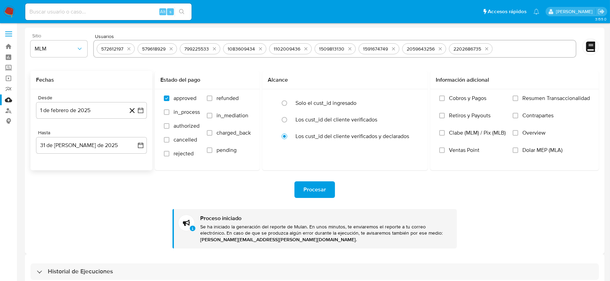
click at [132, 49] on button "quitar 572612197" at bounding box center [129, 49] width 8 height 8
click at [132, 49] on icon "quitar 579618929" at bounding box center [130, 49] width 6 height 6
click at [132, 49] on icon "quitar 799225533" at bounding box center [131, 48] width 3 height 3
click at [132, 49] on icon "quitar 1083609434" at bounding box center [134, 49] width 6 height 6
click at [132, 49] on icon "quitar 1102009436" at bounding box center [133, 48] width 3 height 3
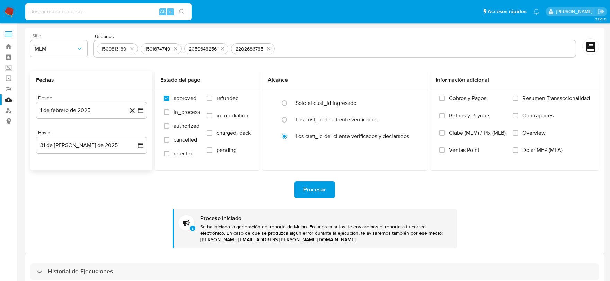
click at [132, 49] on icon "quitar 1509813130" at bounding box center [132, 49] width 6 height 6
click at [132, 49] on icon "quitar 1591674749" at bounding box center [131, 48] width 3 height 3
click at [132, 49] on icon "quitar 2059643256" at bounding box center [135, 49] width 6 height 6
click at [132, 49] on icon "quitar 2202686735" at bounding box center [135, 49] width 6 height 6
click at [132, 49] on input "text" at bounding box center [335, 48] width 476 height 11
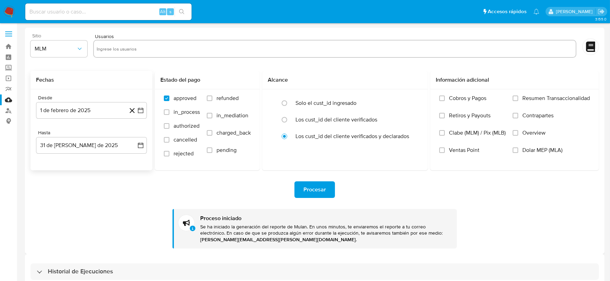
paste input "2233867109, 2281851410, 2352317867, 2429755712, 2507343794, 2541031673, 4918597…"
type input "2233867109, 2281851410, 2352317867, 2429755712, 2507343794, 2541031673, 4918597…"
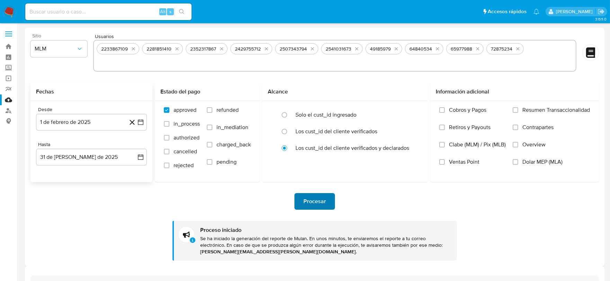
click at [309, 202] on span "Procesar" at bounding box center [314, 201] width 22 height 15
click at [136, 51] on button "quitar 2233867109" at bounding box center [133, 49] width 8 height 8
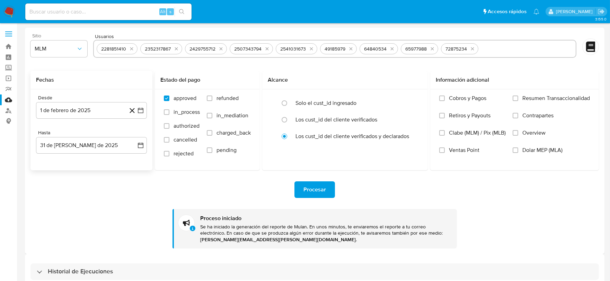
click at [136, 51] on div "2281851410" at bounding box center [117, 48] width 41 height 11
click at [133, 51] on icon "quitar 2281851410" at bounding box center [132, 49] width 6 height 6
click at [132, 49] on icon "quitar 2352317867" at bounding box center [132, 48] width 3 height 3
click at [132, 49] on icon "quitar 2429755712" at bounding box center [132, 48] width 3 height 3
click at [132, 49] on icon "quitar 2507343794" at bounding box center [134, 49] width 6 height 6
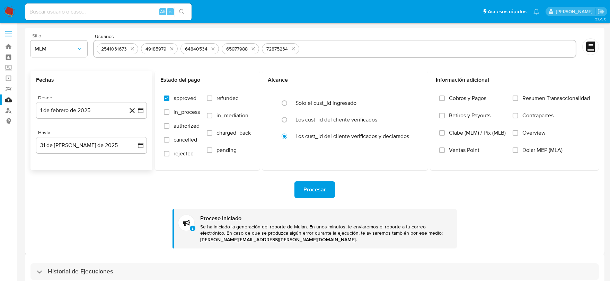
click at [132, 49] on icon "quitar 2541031673" at bounding box center [132, 49] width 6 height 6
click at [132, 49] on div "49185979" at bounding box center [115, 48] width 37 height 11
click at [129, 49] on icon "quitar 49185979" at bounding box center [128, 49] width 6 height 6
click at [129, 49] on icon "quitar 64840534" at bounding box center [129, 48] width 3 height 3
click at [129, 49] on icon "quitar 65977988" at bounding box center [128, 49] width 6 height 6
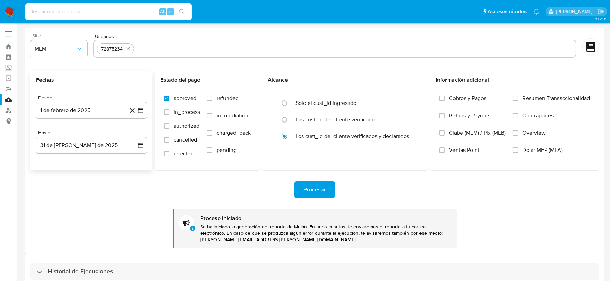
click at [129, 49] on icon "quitar 72875234" at bounding box center [128, 49] width 6 height 6
click at [129, 49] on input "text" at bounding box center [335, 48] width 476 height 11
paste input "73509606, 96025453, 117367484, 161433899, 191188192, 210368465, 255341458, 4151…"
type input "73509606, 96025453, 117367484, 161433899, 191188192, 210368465, 255341458, 4151…"
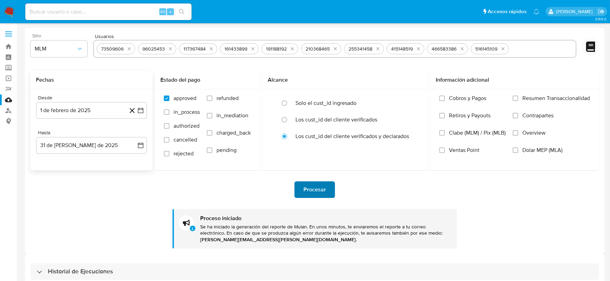
click at [306, 191] on span "Procesar" at bounding box center [314, 189] width 22 height 15
click at [127, 49] on icon "quitar 73509606" at bounding box center [129, 49] width 6 height 6
click at [127, 49] on icon "quitar 96025453" at bounding box center [129, 49] width 6 height 6
click at [127, 49] on icon "quitar 117367484" at bounding box center [128, 48] width 3 height 3
click at [127, 49] on icon "quitar 161433899" at bounding box center [130, 49] width 6 height 6
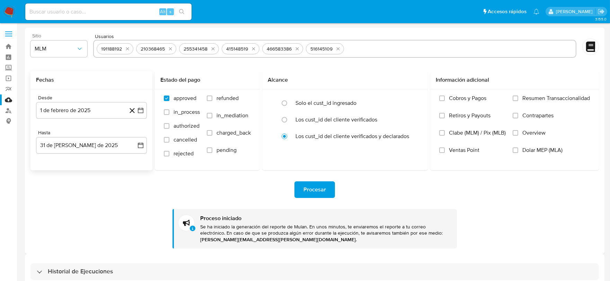
click at [127, 49] on icon "quitar 191188192" at bounding box center [127, 48] width 3 height 3
click at [128, 49] on icon "quitar 210368465" at bounding box center [131, 49] width 6 height 6
click at [128, 49] on icon "quitar 255341458" at bounding box center [131, 49] width 6 height 6
click at [127, 49] on icon "quitar 415148519" at bounding box center [128, 48] width 3 height 3
click at [127, 49] on button "quitar 466583386" at bounding box center [131, 49] width 8 height 8
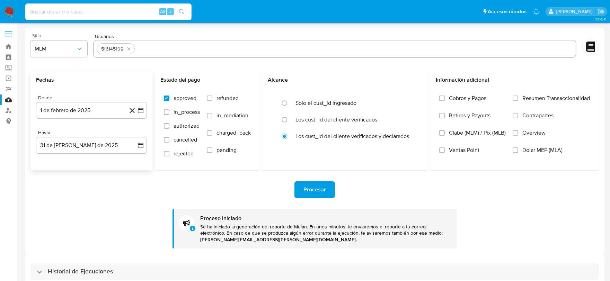
click at [127, 49] on icon "quitar 516145109" at bounding box center [129, 49] width 6 height 6
click at [127, 49] on input "text" at bounding box center [335, 48] width 476 height 11
paste input "535841946, 550101985, 579618929, 661694992, 667401855, 718826017, 775025874, 11…"
type input "535841946, 550101985, 579618929, 661694992, 667401855, 718826017, 775025874, 11…"
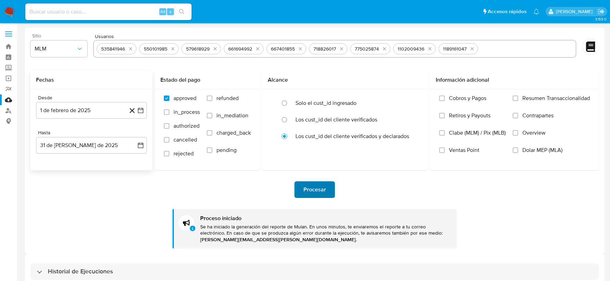
click at [314, 190] on span "Procesar" at bounding box center [314, 189] width 22 height 15
click at [132, 50] on icon "quitar 535841946" at bounding box center [131, 49] width 6 height 6
click at [132, 50] on icon "quitar 550101985" at bounding box center [130, 49] width 6 height 6
click at [132, 50] on icon "quitar 579618929" at bounding box center [130, 49] width 6 height 6
click at [132, 50] on icon "quitar 661694992" at bounding box center [131, 49] width 6 height 6
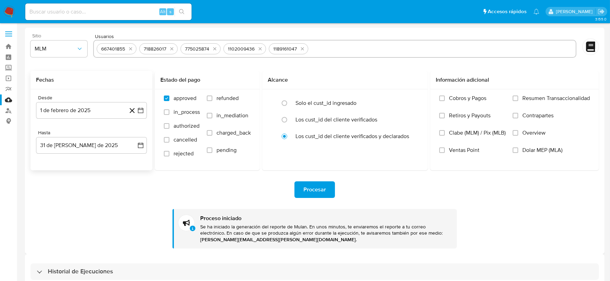
click at [132, 50] on icon "quitar 667401855" at bounding box center [131, 49] width 6 height 6
click at [131, 50] on icon "quitar 718826017" at bounding box center [129, 49] width 6 height 6
click at [131, 50] on icon "quitar 775025874" at bounding box center [131, 49] width 6 height 6
click at [131, 50] on icon "quitar 1102009436" at bounding box center [133, 49] width 6 height 6
click at [131, 50] on icon "quitar 1189161047" at bounding box center [130, 49] width 6 height 6
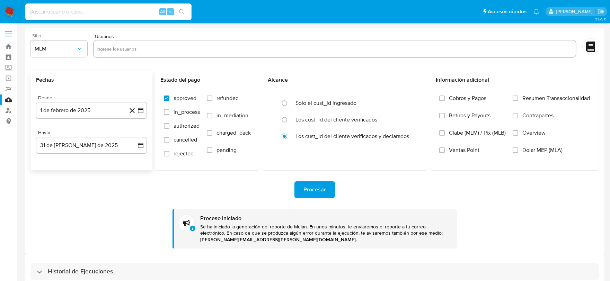
click at [131, 50] on input "text" at bounding box center [335, 48] width 476 height 11
paste input "1278067814, 1452483786, 1511602073, 1763769431, 1770466707, 1960696990, 1991257…"
type input "1278067814, 1452483786, 1511602073, 1763769431, 1770466707, 1960696990, 1991257…"
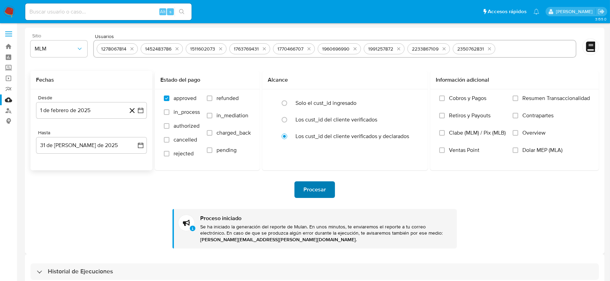
click at [320, 192] on span "Procesar" at bounding box center [314, 189] width 22 height 15
click at [130, 51] on icon "quitar 1278067814" at bounding box center [132, 49] width 6 height 6
click at [130, 49] on icon "quitar 1452483786" at bounding box center [133, 49] width 6 height 6
click at [130, 49] on icon "quitar 1511602073" at bounding box center [132, 49] width 6 height 6
click at [130, 49] on icon "quitar 1763769431" at bounding box center [131, 48] width 3 height 3
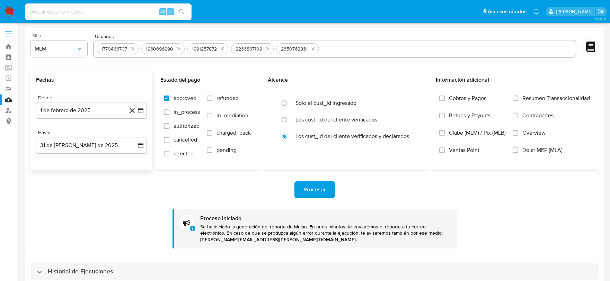
click at [130, 49] on icon "quitar 1770466707" at bounding box center [133, 49] width 6 height 6
click at [130, 49] on button "quitar 1960696990" at bounding box center [134, 49] width 8 height 8
click at [130, 49] on icon "quitar 1991257872" at bounding box center [131, 48] width 3 height 3
click at [130, 49] on icon "quitar 2233867109" at bounding box center [133, 49] width 6 height 6
click at [130, 49] on icon "quitar 2350762831" at bounding box center [133, 49] width 6 height 6
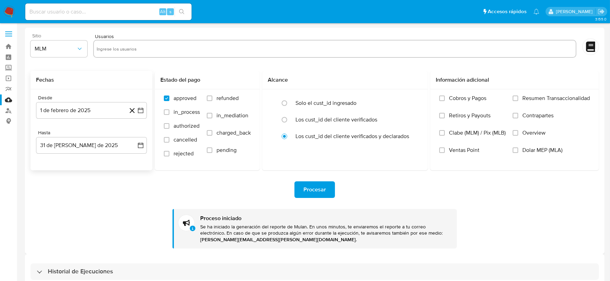
click at [130, 49] on input "text" at bounding box center [335, 48] width 476 height 11
paste input "2447928943, 2541031673, 117367484, 1102009436, 270024086"
type input "2447928943, 2541031673, 117367484, 1102009436, 270024086"
click at [317, 189] on span "Procesar" at bounding box center [314, 189] width 22 height 15
click at [130, 47] on button "quitar 2447928943" at bounding box center [134, 49] width 8 height 8
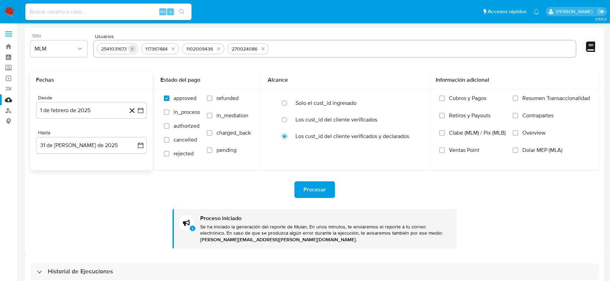
click at [134, 47] on icon "quitar 2541031673" at bounding box center [132, 49] width 6 height 6
click at [133, 47] on div "117367484 1102009436 270024086" at bounding box center [334, 49] width 483 height 18
click at [127, 47] on icon "quitar 117367484" at bounding box center [128, 48] width 3 height 3
click at [127, 47] on div "1102009436" at bounding box center [114, 49] width 32 height 7
click at [132, 47] on icon "quitar 1102009436" at bounding box center [133, 48] width 3 height 3
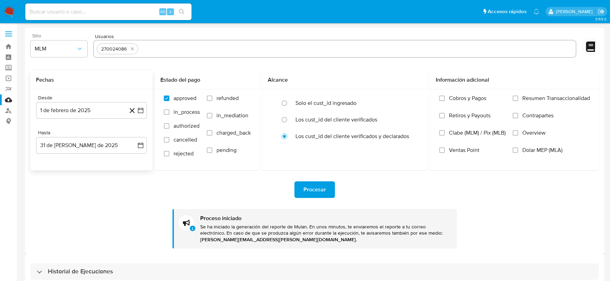
click at [132, 47] on icon "quitar 270024086" at bounding box center [132, 49] width 6 height 6
click at [9, 11] on img at bounding box center [9, 12] width 12 height 12
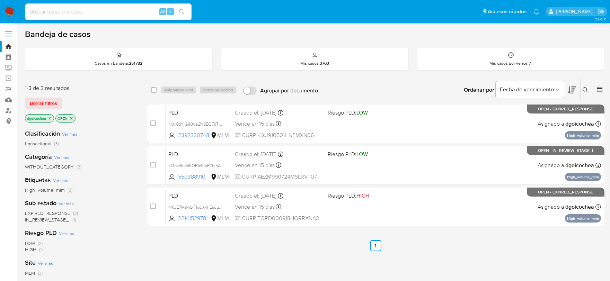
click at [237, 252] on div "select-all-cases-checkbox Asignarme a mí Borrar selección Agrupar por documento…" at bounding box center [375, 236] width 457 height 314
click at [583, 90] on icon at bounding box center [585, 90] width 6 height 6
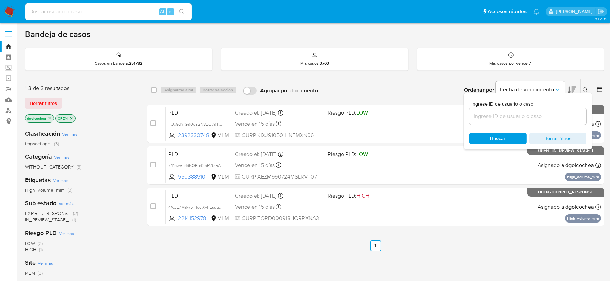
click at [556, 113] on input at bounding box center [527, 116] width 117 height 9
type input "203511047"
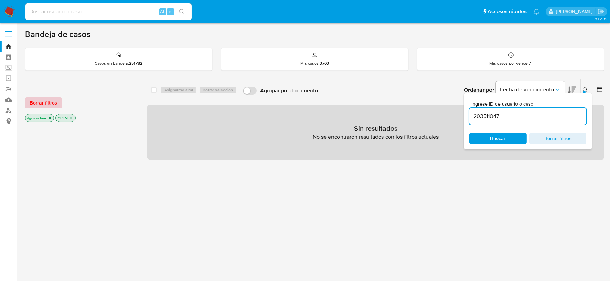
click at [56, 102] on span "Borrar filtros" at bounding box center [43, 103] width 27 height 10
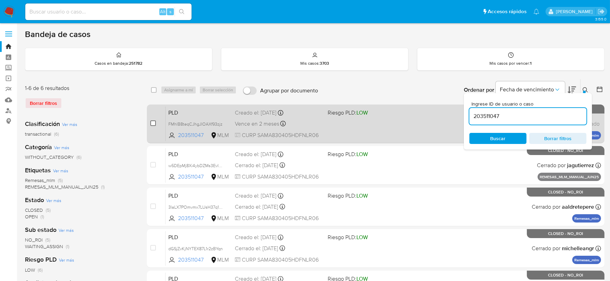
click at [154, 121] on input "checkbox" at bounding box center [153, 123] width 6 height 6
checkbox input "true"
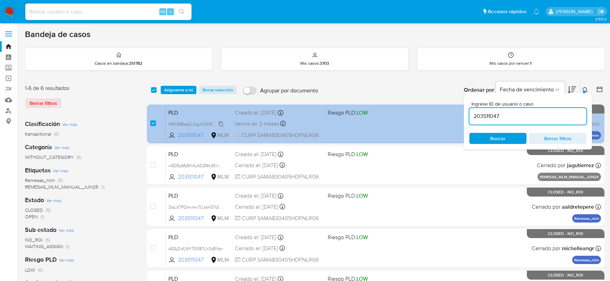
click at [222, 125] on span "FMhlB8teqCJhgJIOAXf93zjz" at bounding box center [195, 124] width 54 height 8
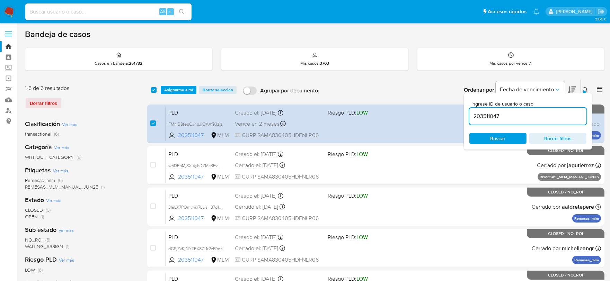
click at [495, 115] on input "203511047" at bounding box center [527, 116] width 117 height 9
paste input "1200414120"
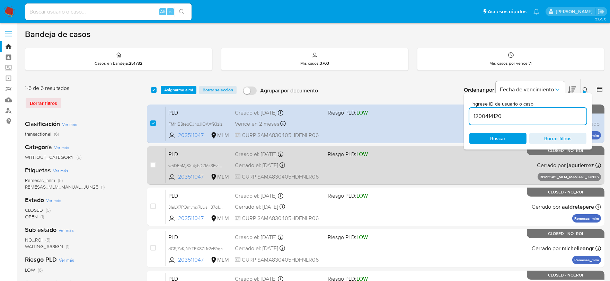
type input "1200414120"
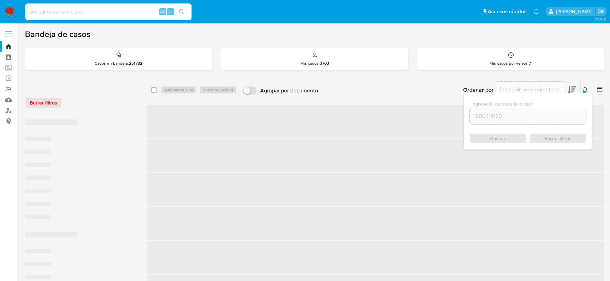
checkbox input "false"
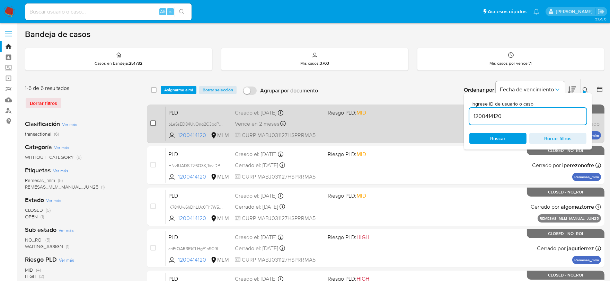
click at [154, 122] on input "checkbox" at bounding box center [153, 123] width 6 height 6
checkbox input "true"
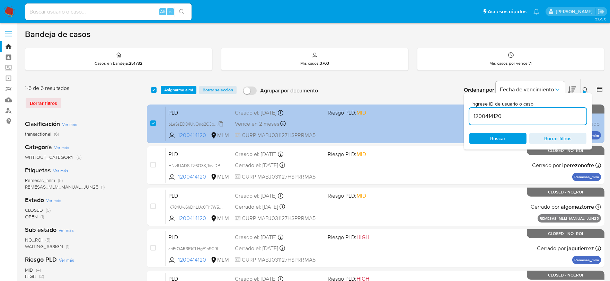
click at [219, 122] on span "pLeSsED84UvOnq2C3pdPWm2n" at bounding box center [199, 124] width 63 height 8
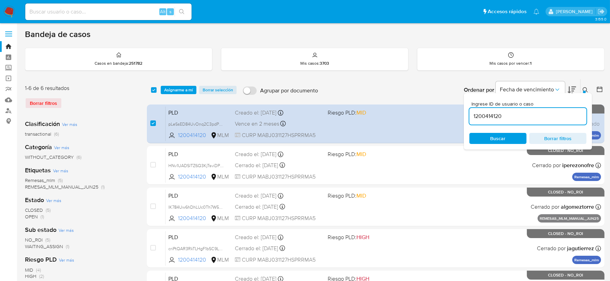
click at [489, 115] on input "1200414120" at bounding box center [527, 116] width 117 height 9
paste input "2430390254"
type input "2430390254"
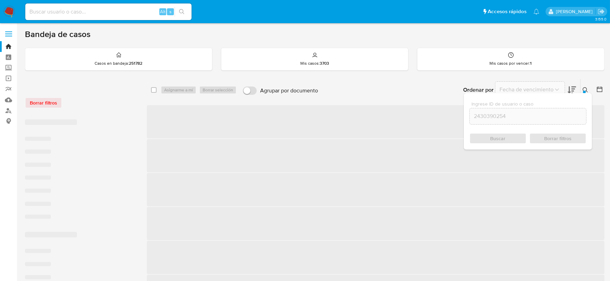
checkbox input "false"
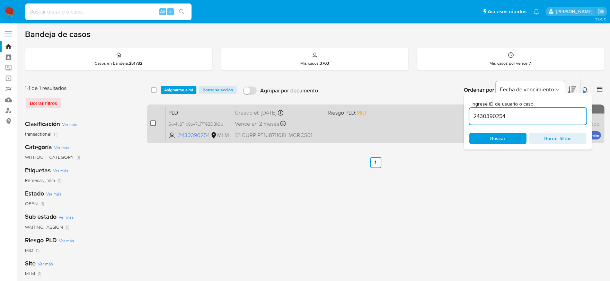
click at [153, 122] on input "checkbox" at bounding box center [153, 123] width 6 height 6
checkbox input "true"
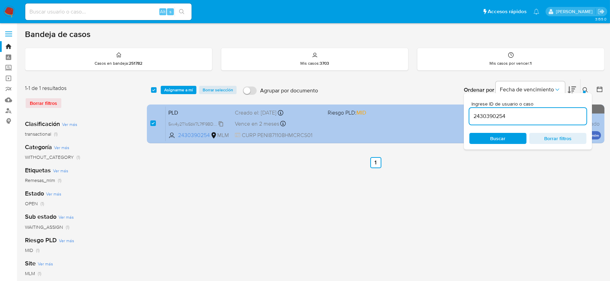
click at [219, 122] on span "5xv4y2T1oSbV7L7fF9BDBIQp" at bounding box center [195, 124] width 55 height 8
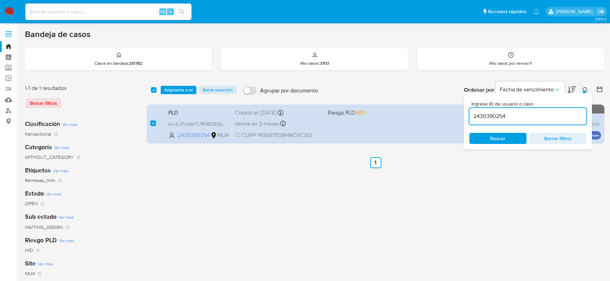
click at [499, 117] on input "2430390254" at bounding box center [527, 116] width 117 height 9
paste input "661694992"
type input "661694992"
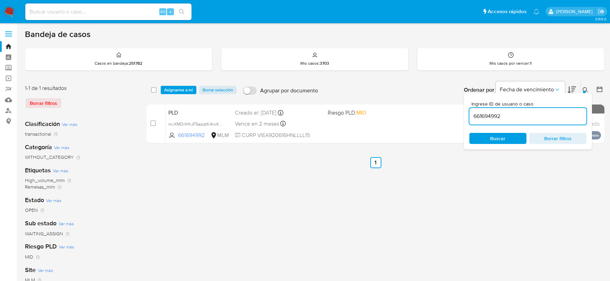
checkbox input "false"
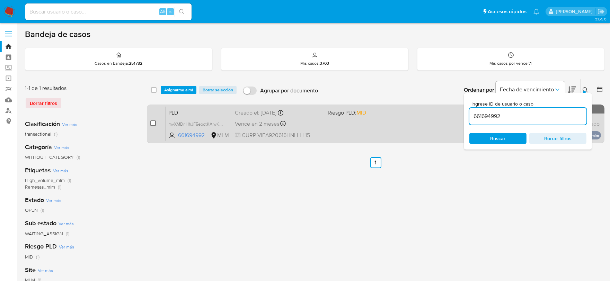
click at [154, 124] on input "checkbox" at bounding box center [153, 123] width 6 height 6
checkbox input "true"
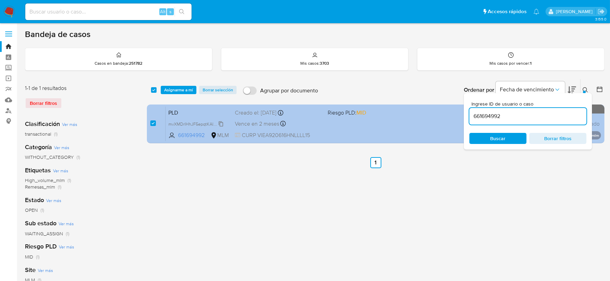
click at [220, 124] on span "mvXMDrIHhJF5epqtKAIwKN1i" at bounding box center [196, 124] width 56 height 8
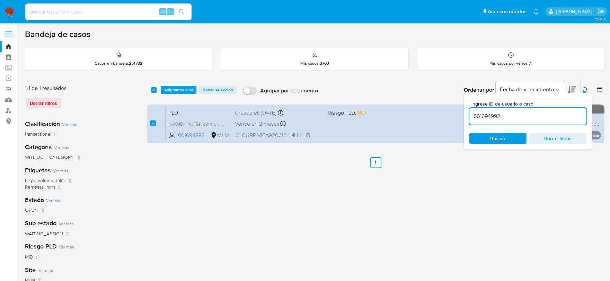
click at [472, 115] on input "661694992" at bounding box center [527, 116] width 117 height 9
paste input "1987000266"
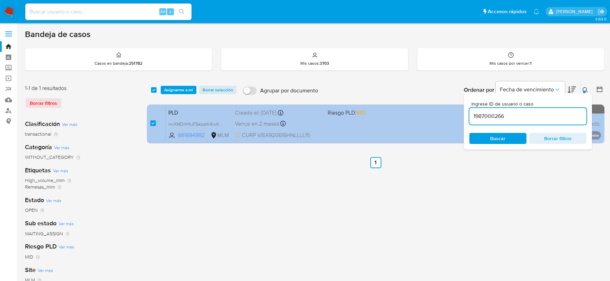
type input "1987000266"
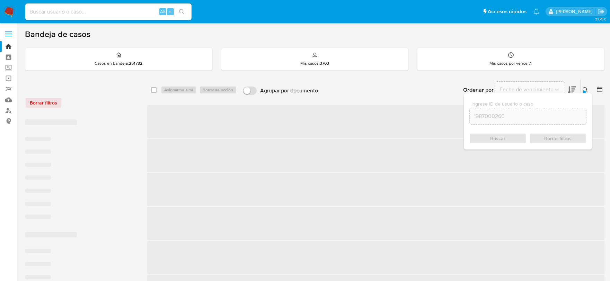
checkbox input "false"
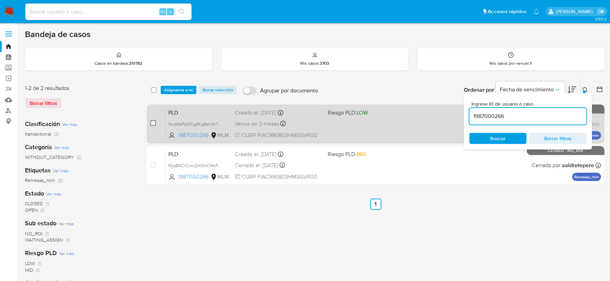
click at [153, 120] on input "checkbox" at bounding box center [153, 123] width 6 height 6
checkbox input "true"
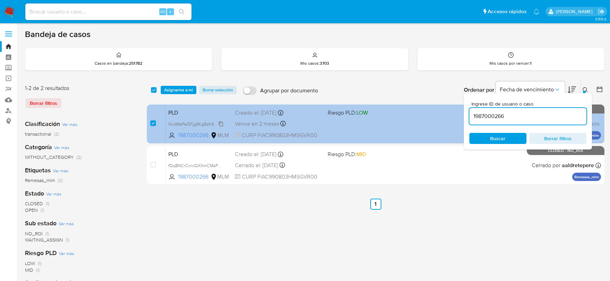
click at [221, 121] on span "NxdWaPeQFjg9KgBsK9k7D0gO" at bounding box center [198, 124] width 61 height 8
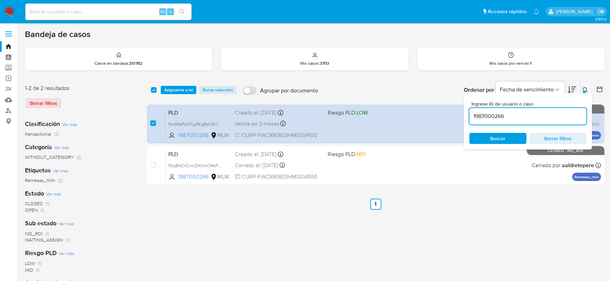
click at [483, 116] on input "1987000266" at bounding box center [527, 116] width 117 height 9
paste input "213376661"
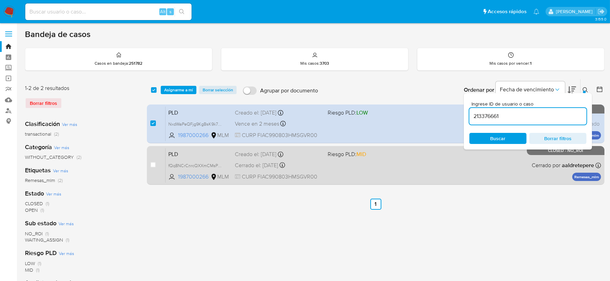
type input "213376661"
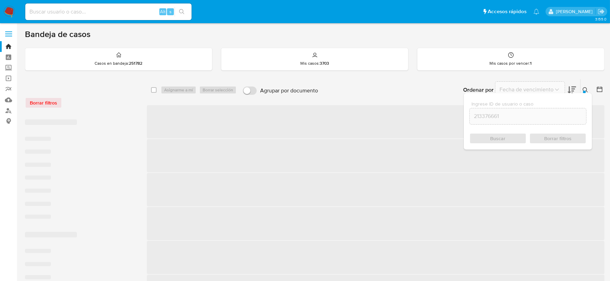
checkbox input "false"
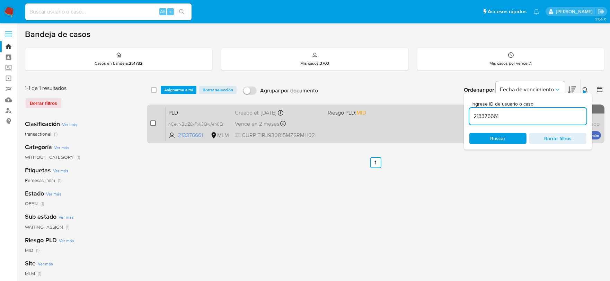
click at [151, 123] on input "checkbox" at bounding box center [153, 123] width 6 height 6
checkbox input "true"
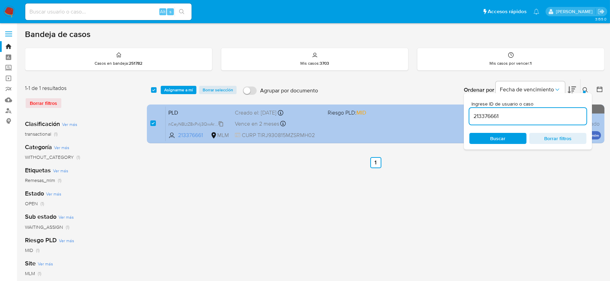
click at [223, 125] on span "nCeyNBLtZ8xPxIj3QwArh0Er" at bounding box center [195, 124] width 55 height 8
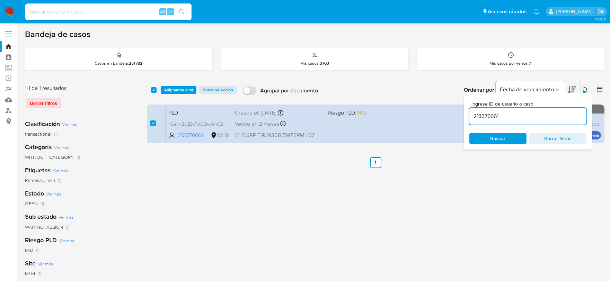
click at [480, 118] on input "213376661" at bounding box center [527, 116] width 117 height 9
paste input "721233363"
type input "721233363"
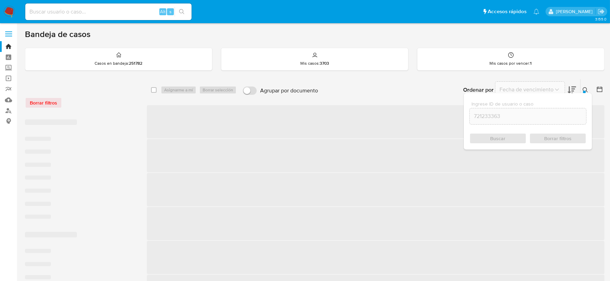
checkbox input "false"
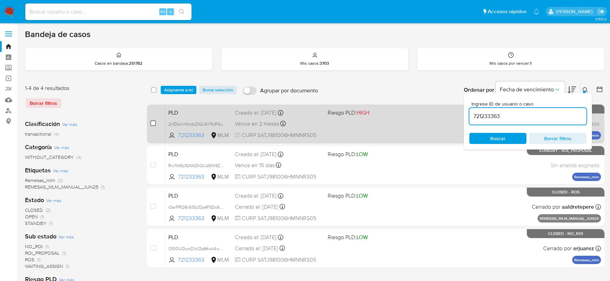
click at [154, 123] on input "checkbox" at bounding box center [153, 123] width 6 height 6
checkbox input "true"
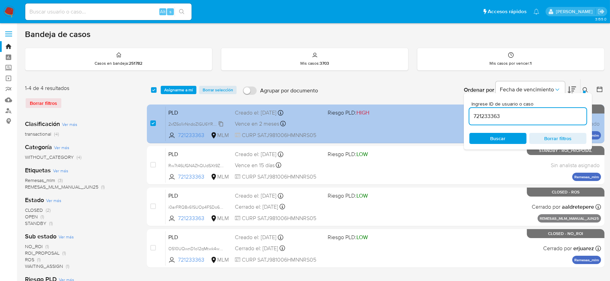
click at [221, 122] on span "2xfZ6o1irNndoZlGU6YRdF6u" at bounding box center [195, 124] width 54 height 8
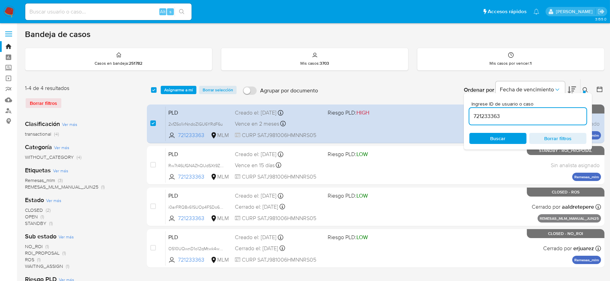
click at [181, 89] on span "Asignarme a mí" at bounding box center [178, 90] width 29 height 7
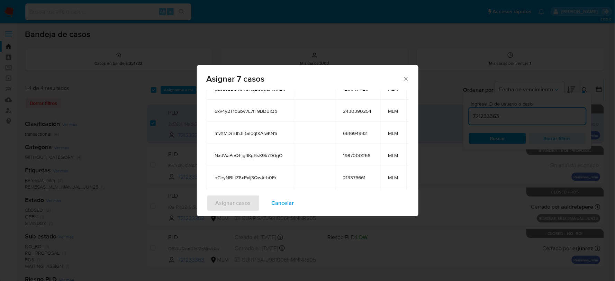
scroll to position [128, 0]
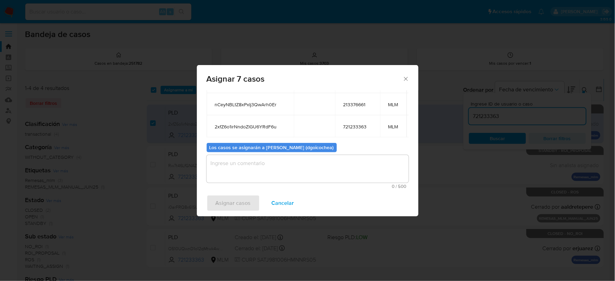
click at [254, 163] on textarea "assign-modal" at bounding box center [308, 169] width 202 height 28
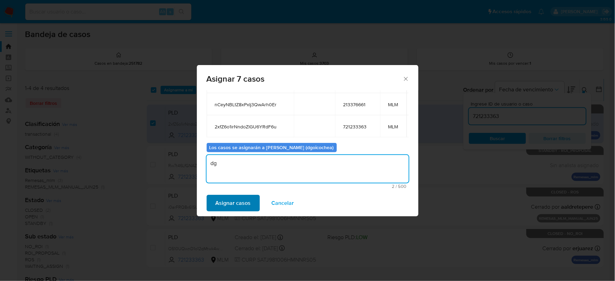
type textarea "dg"
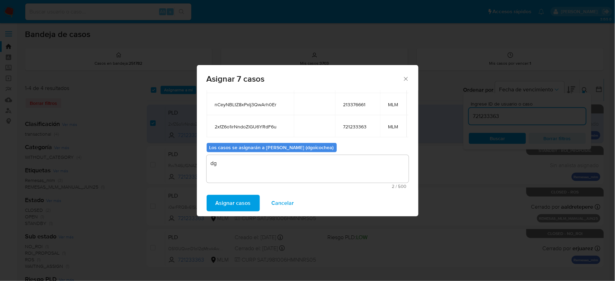
click at [236, 197] on span "Asignar casos" at bounding box center [233, 203] width 35 height 15
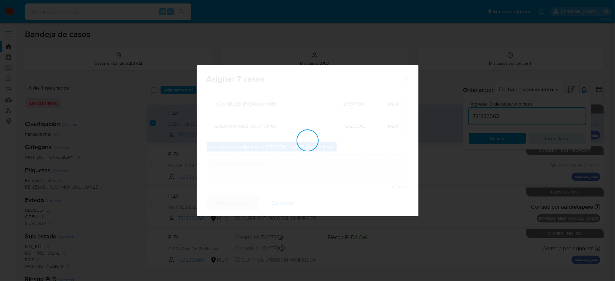
checkbox input "false"
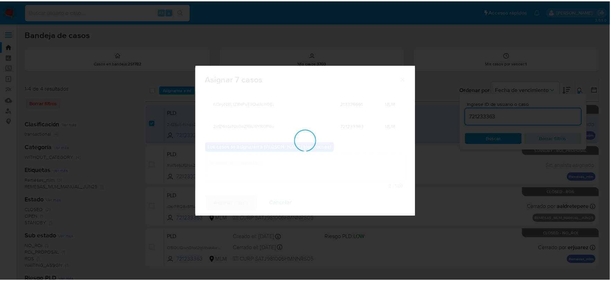
scroll to position [42, 0]
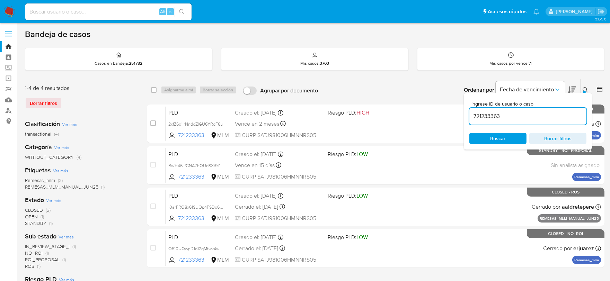
click at [496, 115] on input "721233363" at bounding box center [527, 116] width 117 height 9
paste input "103564669"
type input "103564669"
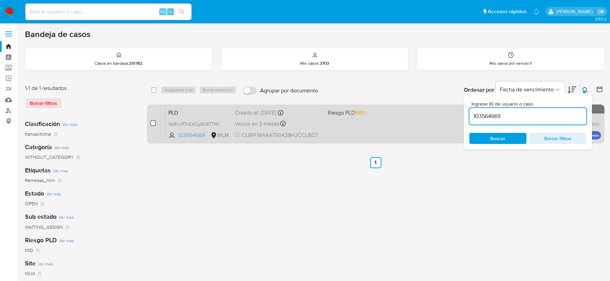
click at [152, 123] on input "checkbox" at bounding box center [153, 123] width 6 height 6
checkbox input "true"
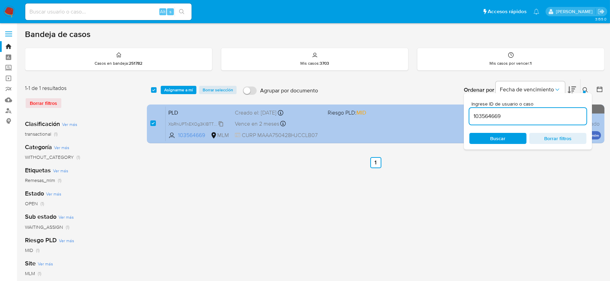
click at [219, 124] on span "XbRhUPTnEXOg3KIBTTW1A3dK" at bounding box center [198, 124] width 61 height 8
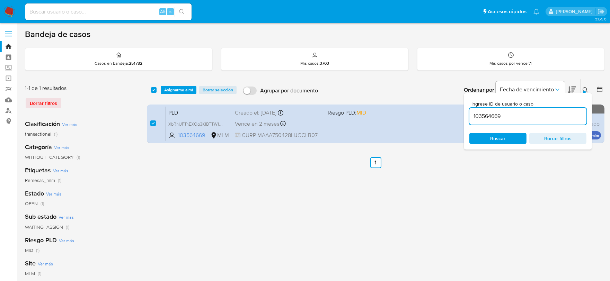
click at [478, 113] on input "103564669" at bounding box center [527, 116] width 117 height 9
paste input "774700963"
type input "774700963"
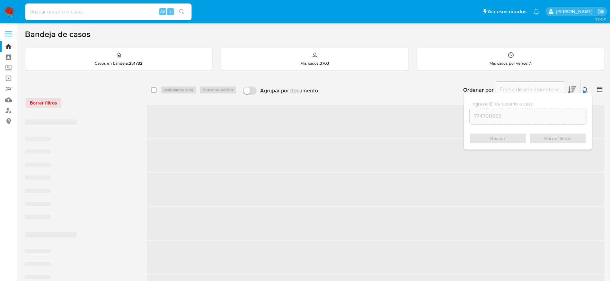
checkbox input "false"
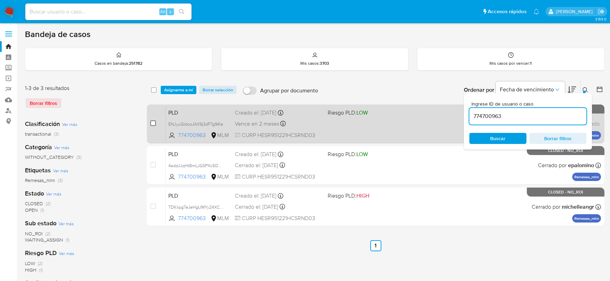
click at [150, 123] on input "checkbox" at bounding box center [153, 123] width 6 height 6
checkbox input "true"
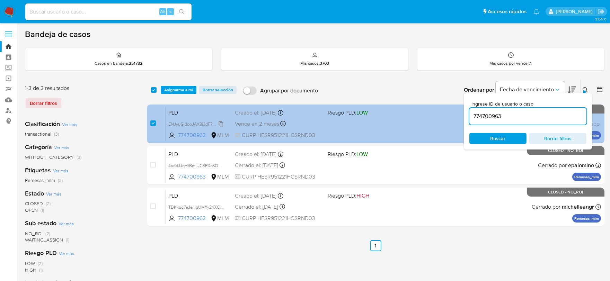
click at [221, 123] on span "ENJyuGIdooJAX9j3dF7g94la" at bounding box center [195, 124] width 55 height 8
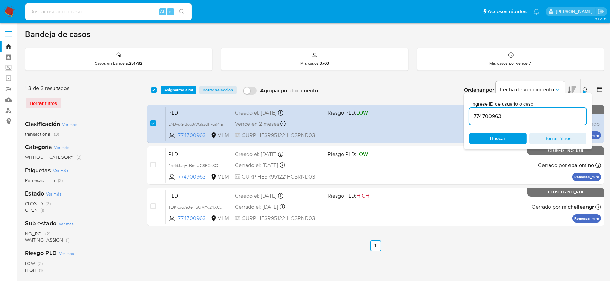
click at [478, 113] on input "774700963" at bounding box center [527, 116] width 117 height 9
paste input "32760972"
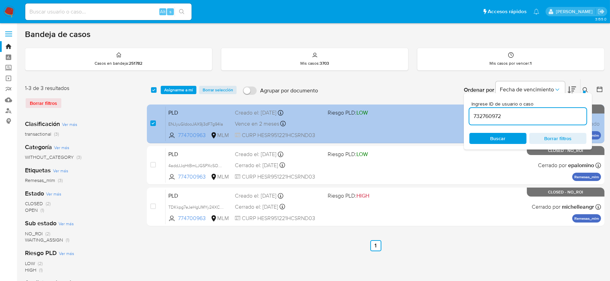
type input "732760972"
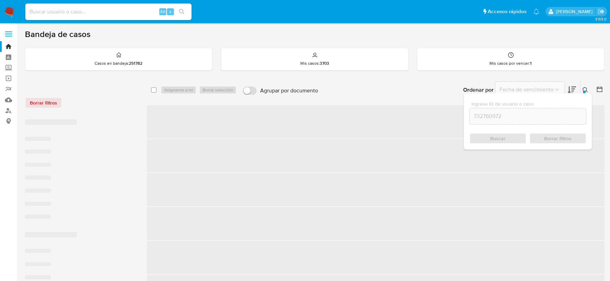
checkbox input "false"
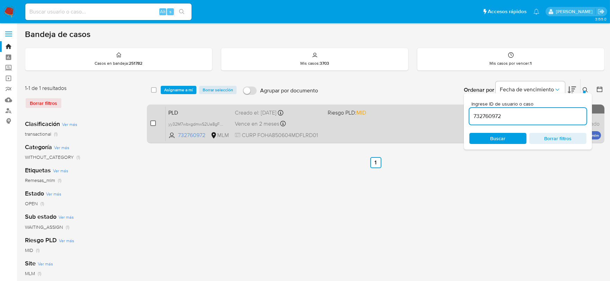
click at [153, 125] on input "checkbox" at bounding box center [153, 123] width 6 height 6
checkbox input "true"
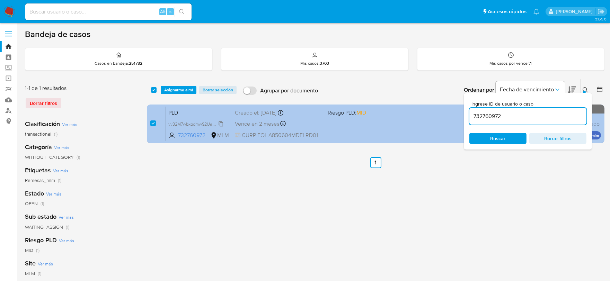
click at [220, 123] on span "yy32M7wbxgdmwS2Ua8gFG9BZ" at bounding box center [199, 124] width 62 height 8
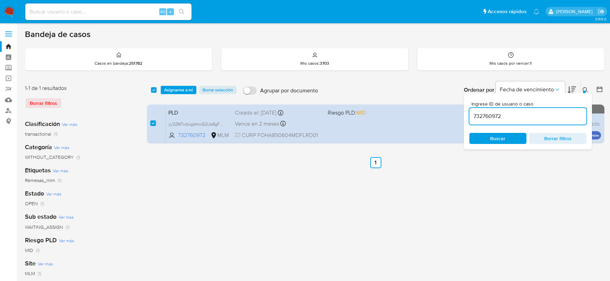
click at [486, 116] on input "732760972" at bounding box center [527, 116] width 117 height 9
paste input "10971223"
type input "109712232"
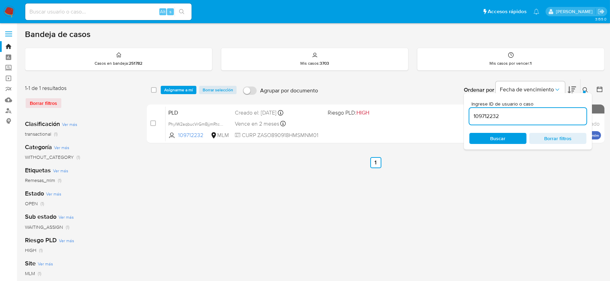
checkbox input "false"
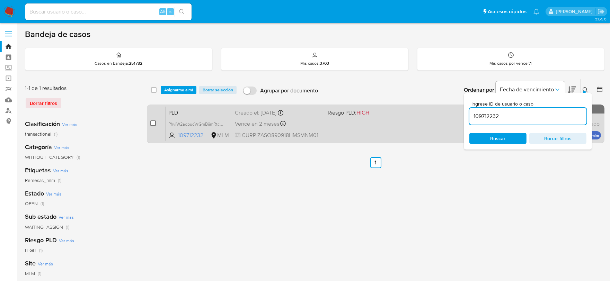
click at [153, 124] on input "checkbox" at bounding box center [153, 123] width 6 height 6
checkbox input "true"
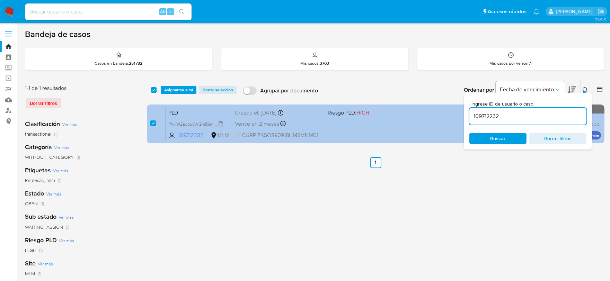
click at [222, 123] on span "PhyIW2aqbucVrGmBjjmRtcNY" at bounding box center [196, 124] width 57 height 8
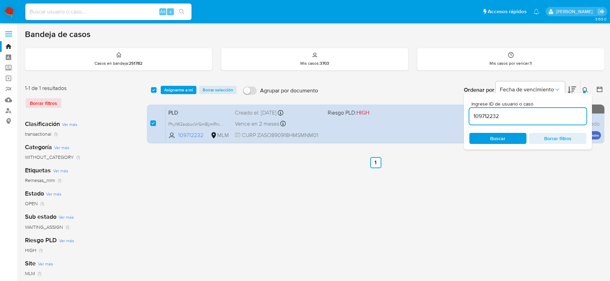
click at [486, 114] on input "109712232" at bounding box center [527, 116] width 117 height 9
paste input "952295437"
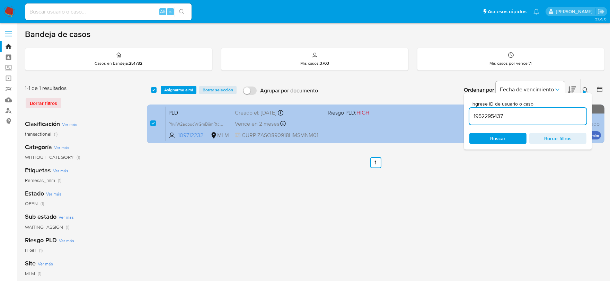
type input "1952295437"
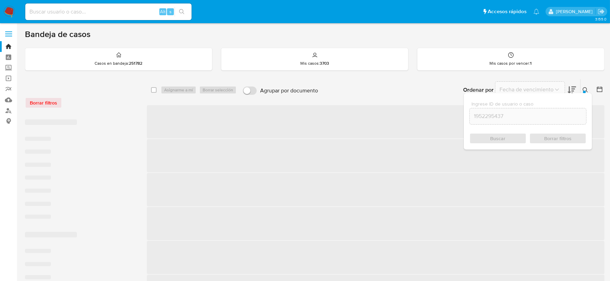
checkbox input "false"
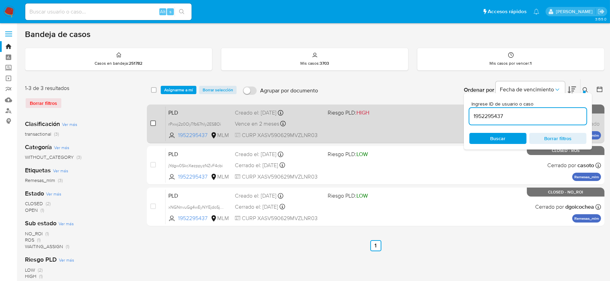
click at [153, 124] on input "checkbox" at bounding box center [153, 123] width 6 height 6
checkbox input "true"
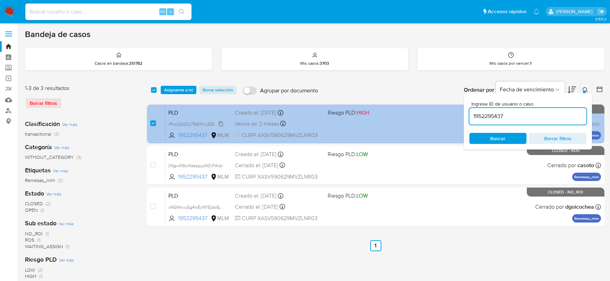
click at [221, 121] on span "rPxwj2z0OyTfb67hly2ES8Oi" at bounding box center [194, 124] width 53 height 8
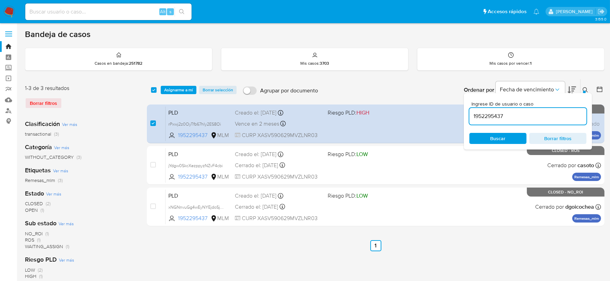
click at [482, 115] on input "1952295437" at bounding box center [527, 116] width 117 height 9
paste input "2549157675"
type input "2549157675"
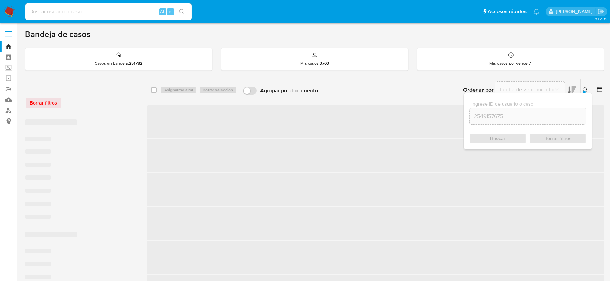
checkbox input "false"
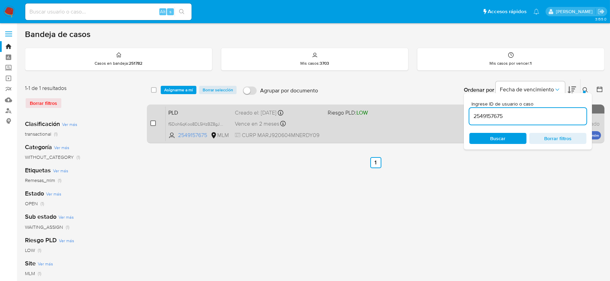
click at [154, 125] on input "checkbox" at bounding box center [153, 123] width 6 height 6
checkbox input "true"
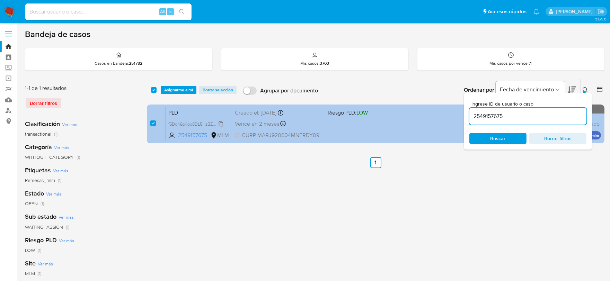
click at [222, 122] on span "f5Doh6qKoo8DL5HzBZ8gJUZr" at bounding box center [197, 124] width 58 height 8
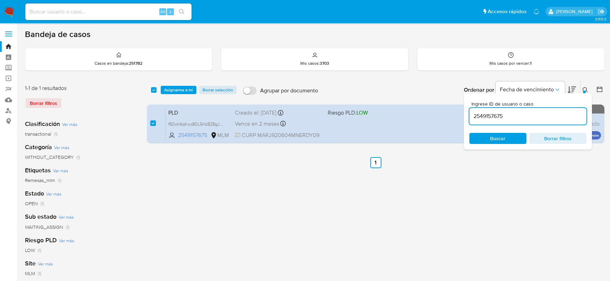
click at [480, 111] on div "2549157675" at bounding box center [527, 116] width 117 height 17
click at [480, 116] on input "2549157675" at bounding box center [527, 116] width 117 height 9
paste input "143660879"
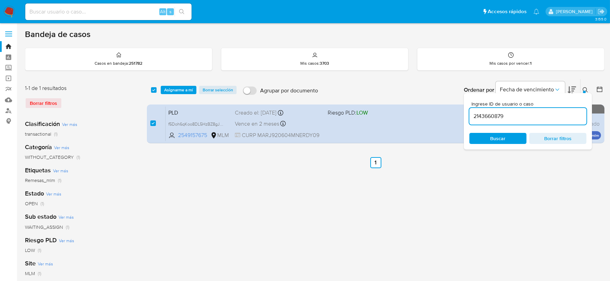
type input "2143660879"
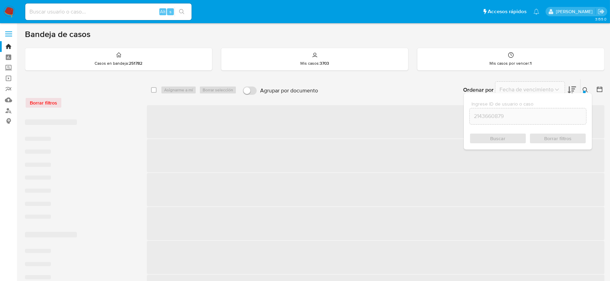
checkbox input "false"
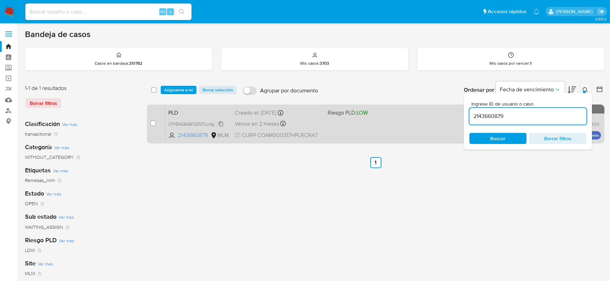
click at [220, 125] on span "CPr5NG8A8rTdZ67UuVg69CYb" at bounding box center [197, 124] width 59 height 8
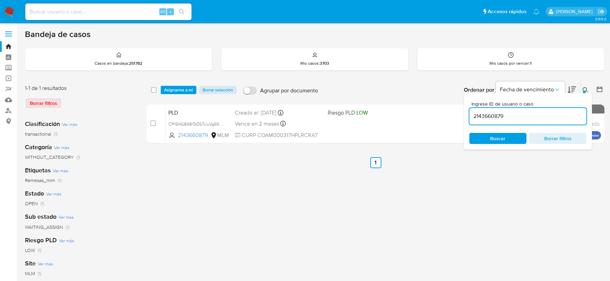
click at [494, 114] on input "2143660879" at bounding box center [527, 116] width 117 height 9
paste input "324667013"
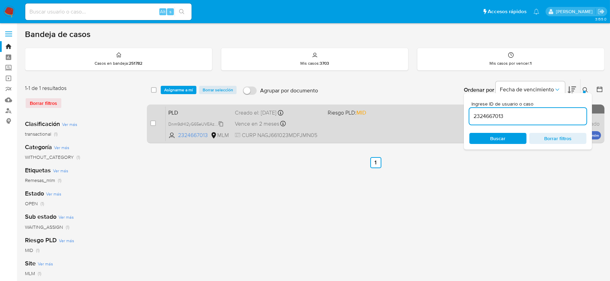
click at [220, 125] on span "Dnm9dHl2yG65eUVEAzCnXxyB" at bounding box center [198, 124] width 61 height 8
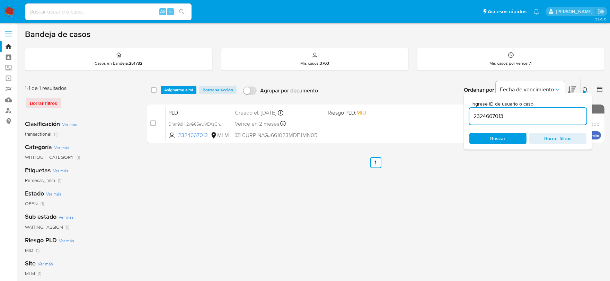
click at [479, 112] on input "2324667013" at bounding box center [527, 116] width 117 height 9
paste input "1867831479"
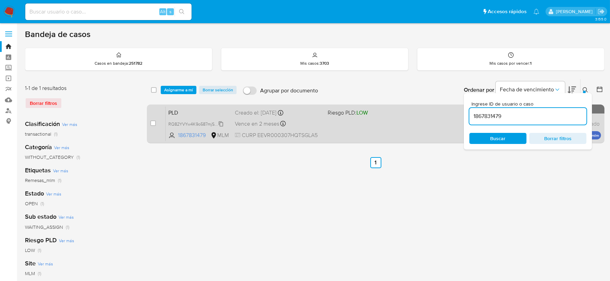
click at [223, 123] on span "RQ82YVYw4K9o587mjSsKiwdZ" at bounding box center [198, 124] width 60 height 8
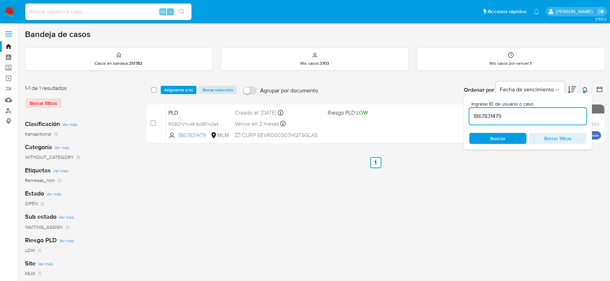
click at [490, 117] on input "1867831479" at bounding box center [527, 116] width 117 height 9
paste input "980193007"
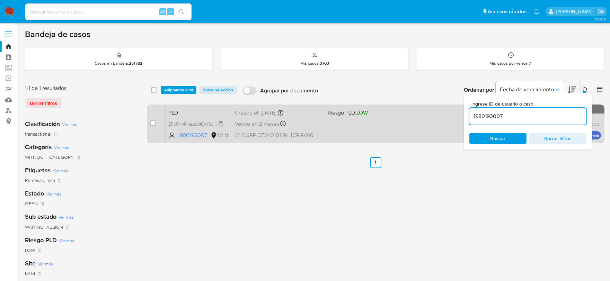
click at [220, 123] on span "ZRp5N4RHeqzUI6VYScMdry4N" at bounding box center [198, 124] width 60 height 8
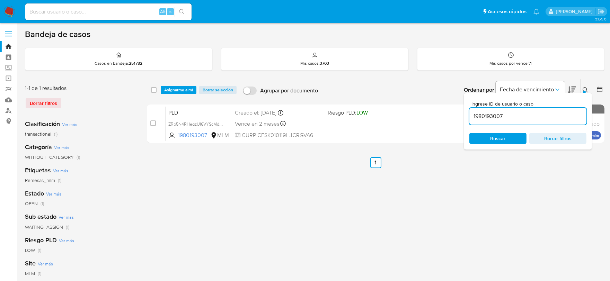
click at [491, 117] on input "1980193007" at bounding box center [527, 116] width 117 height 9
paste input "529972002"
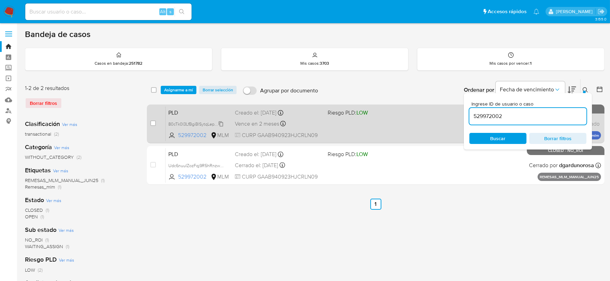
click at [220, 121] on icon at bounding box center [221, 124] width 6 height 6
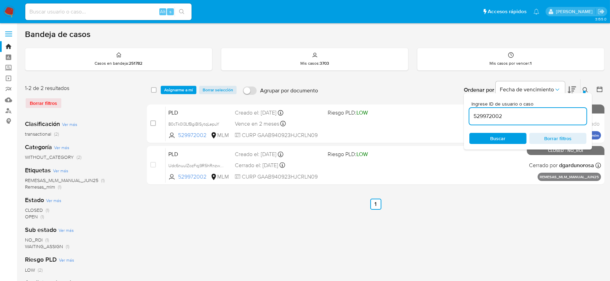
click at [497, 116] on input "529972002" at bounding box center [527, 116] width 117 height 9
paste input "43790248"
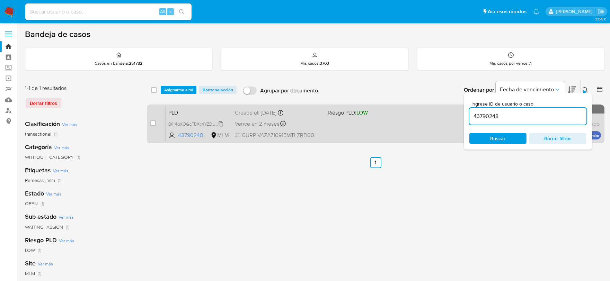
click at [220, 122] on span "8Kr4qXOGqFBXc4YZDuYgI9qT" at bounding box center [197, 124] width 58 height 8
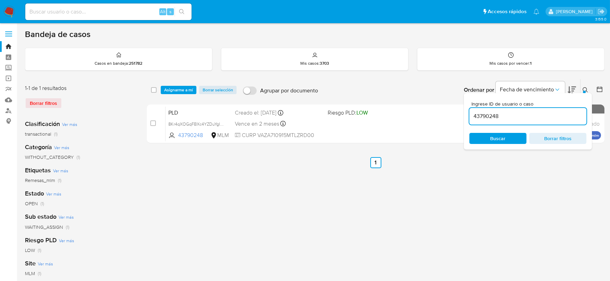
click at [478, 115] on input "43790248" at bounding box center [527, 116] width 117 height 9
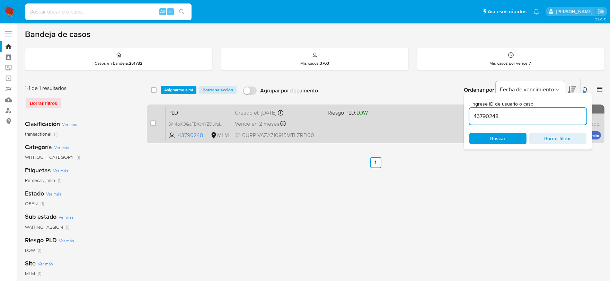
paste input "1220652863"
click at [222, 124] on span "4tp107dIRatHWoTVtsB0j0wb" at bounding box center [195, 124] width 54 height 8
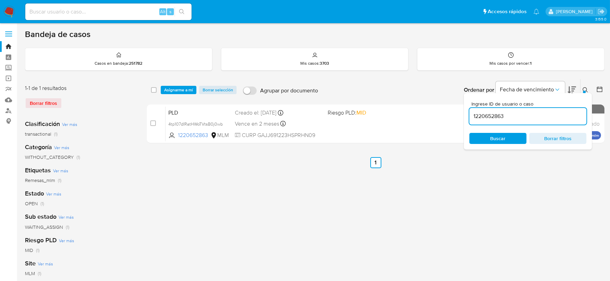
click at [483, 114] on input "1220652863" at bounding box center [527, 116] width 117 height 9
paste input "487544619"
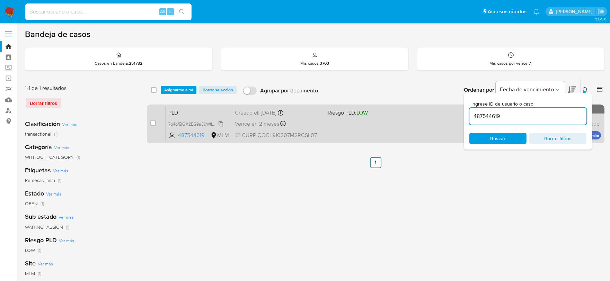
click at [220, 124] on span "7g4gf5IQA2EG9a39WfLeLJkp" at bounding box center [196, 124] width 56 height 8
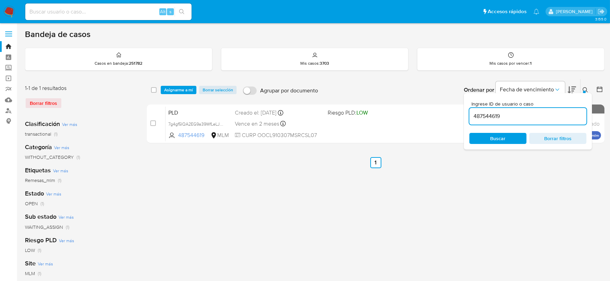
click at [480, 113] on input "487544619" at bounding box center [527, 116] width 117 height 9
paste input "64358630"
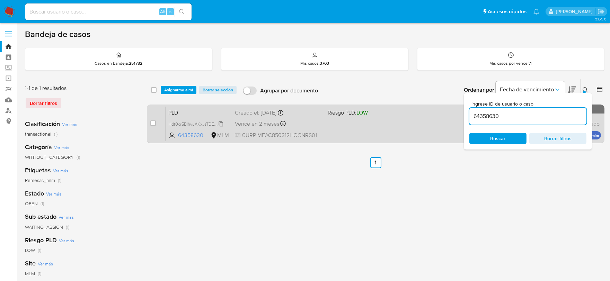
click at [219, 121] on span "Hdt0cr5BlhvuAKxJsTDE1ne2" at bounding box center [195, 124] width 54 height 8
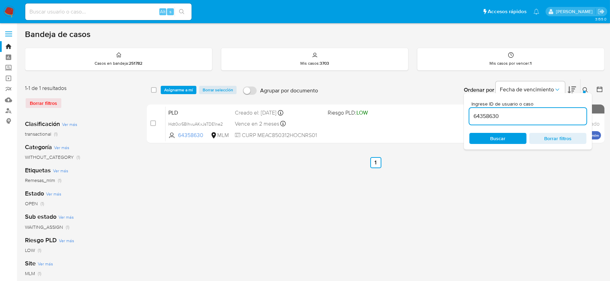
click at [480, 110] on div "64358630" at bounding box center [527, 116] width 117 height 17
click at [480, 114] on input "64358630" at bounding box center [527, 116] width 117 height 9
paste input "430987219"
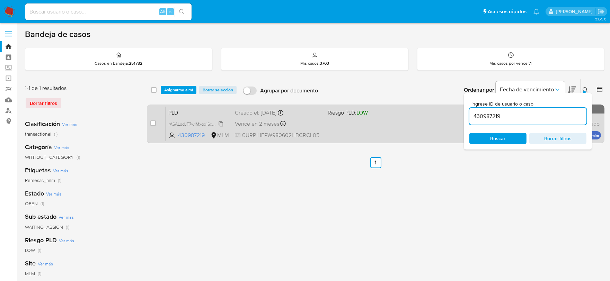
click at [222, 123] on span "rA6ALgdJF7w1Mxqo16xGbStZ" at bounding box center [195, 124] width 55 height 8
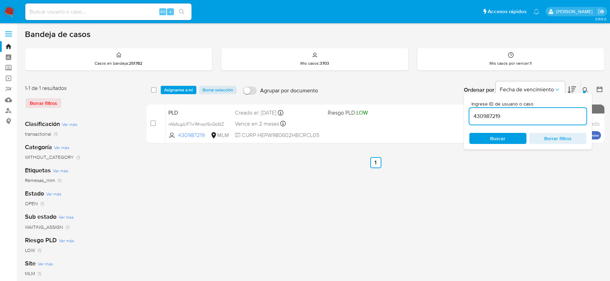
click at [482, 119] on input "430987219" at bounding box center [527, 116] width 117 height 9
paste input "47922182"
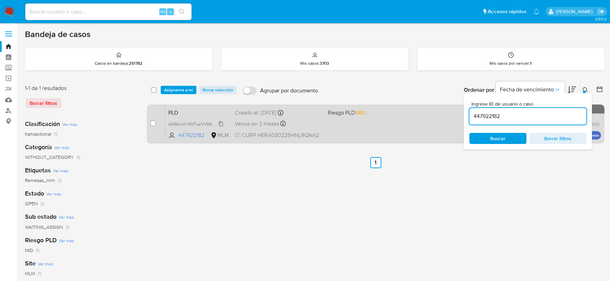
click at [219, 125] on span "AAf6muKh9VTvalVVMkGCeZNj" at bounding box center [197, 124] width 59 height 8
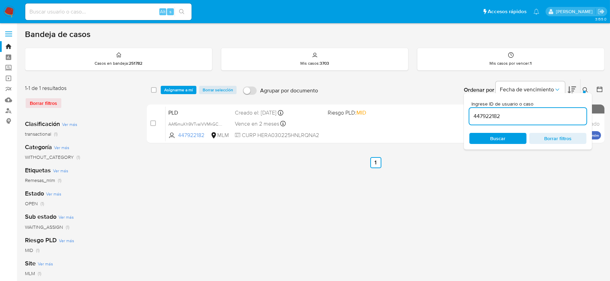
click at [497, 115] on input "447922182" at bounding box center [527, 116] width 117 height 9
paste input "833239676"
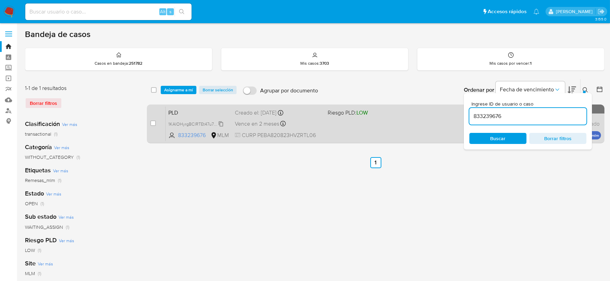
click at [221, 124] on span "1KAlOHyrgBClRTEt47u7mV8g" at bounding box center [196, 124] width 56 height 8
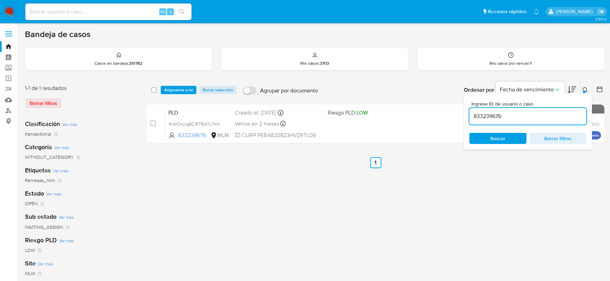
click at [482, 110] on div "833239676" at bounding box center [527, 116] width 117 height 17
click at [483, 113] on input "833239676" at bounding box center [527, 116] width 117 height 9
paste input "1246523354"
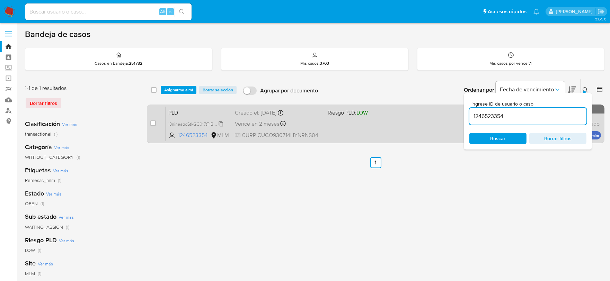
click at [221, 124] on icon at bounding box center [221, 124] width 6 height 6
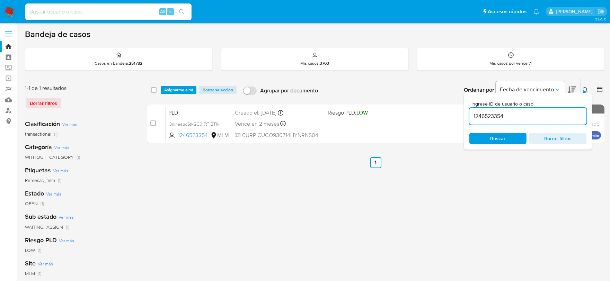
click at [485, 118] on input "1246523354" at bounding box center [527, 116] width 117 height 9
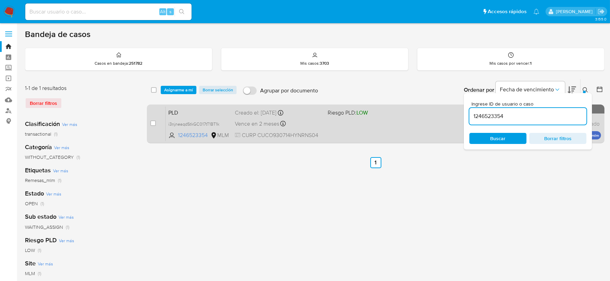
paste input "229933527"
click at [223, 124] on span "pDWE0II8in1xrRi7AUIAbWMu" at bounding box center [195, 124] width 55 height 8
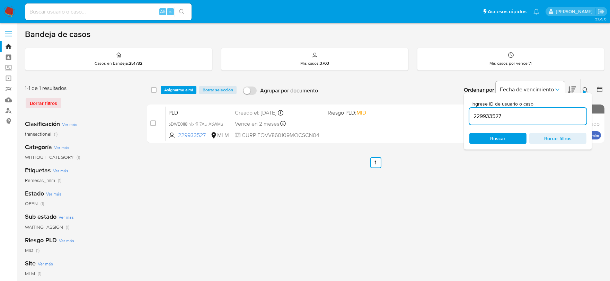
click at [482, 117] on input "229933527" at bounding box center [527, 116] width 117 height 9
paste input "1264946726"
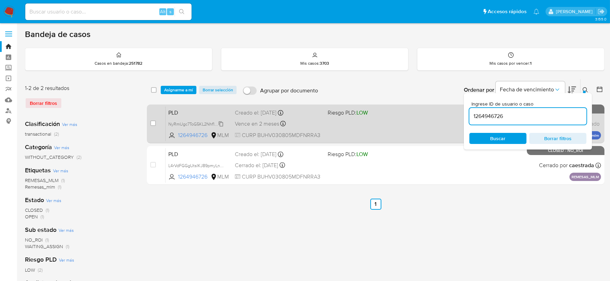
click at [222, 121] on span "NyRmUgc7ToG5KL2Nhf1gWrEf" at bounding box center [196, 124] width 57 height 8
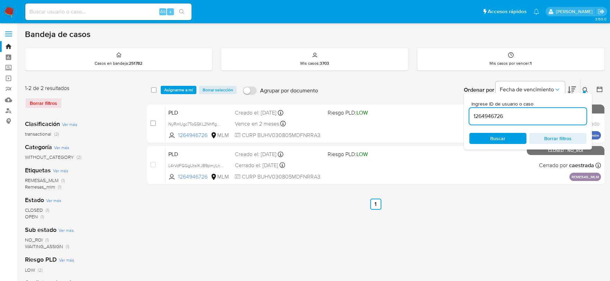
click at [478, 119] on input "1264946726" at bounding box center [527, 116] width 117 height 9
paste input "294234380"
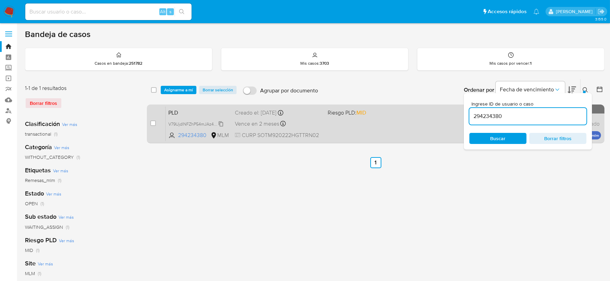
click at [220, 123] on span "V79UjdlNFZhP54mJAz4h5uwq" at bounding box center [197, 124] width 58 height 8
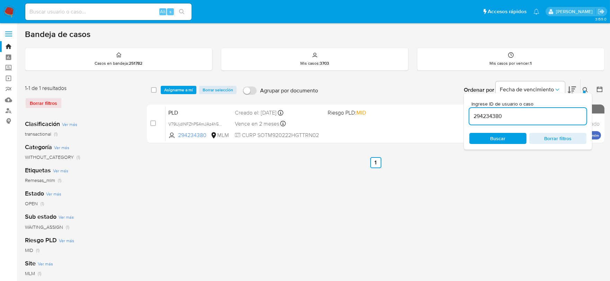
click at [489, 118] on input "294234380" at bounding box center [527, 116] width 117 height 9
paste input "1637336844"
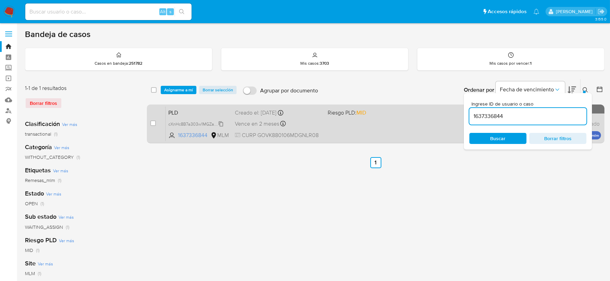
click at [222, 123] on span "cXnHc8B7a303w1MGZacedRsB" at bounding box center [198, 124] width 60 height 8
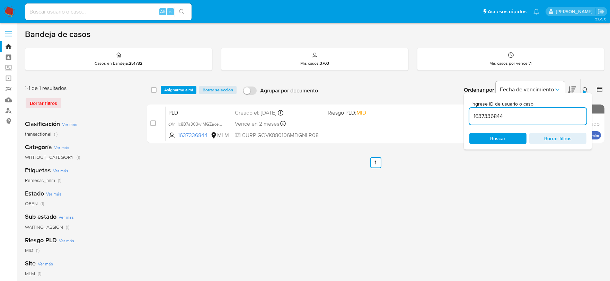
click at [497, 117] on input "1637336844" at bounding box center [527, 116] width 117 height 9
paste input "489317318"
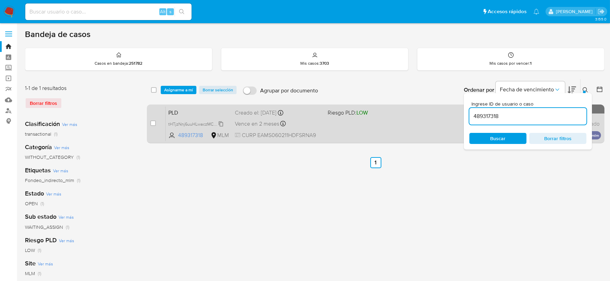
click at [219, 123] on span "tHTjzNnj6uuHLwaczMCdNKRs" at bounding box center [197, 124] width 58 height 8
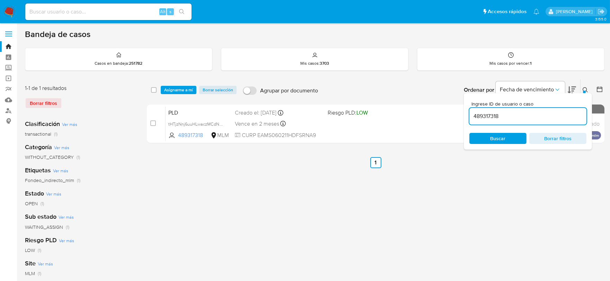
click at [480, 115] on input "489317318" at bounding box center [527, 116] width 117 height 9
paste input "233124836"
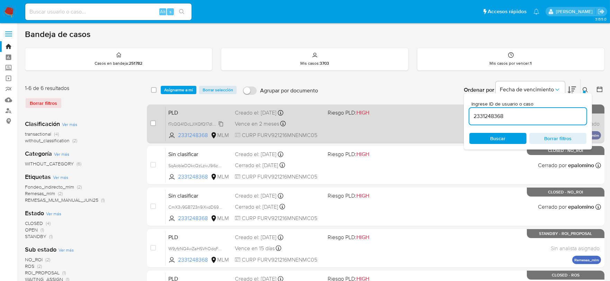
click at [222, 123] on span "f7cQQ41DcLJlXQfQ17dIWQ2K" at bounding box center [196, 124] width 56 height 8
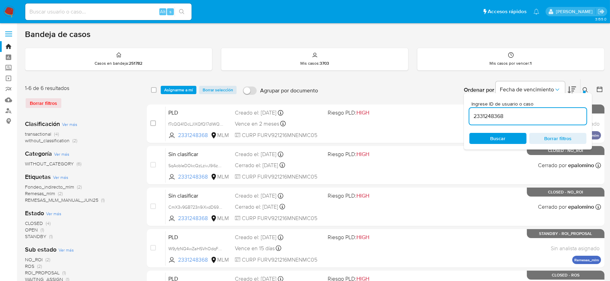
click at [485, 114] on input "2331248368" at bounding box center [527, 116] width 117 height 9
paste input "471526786"
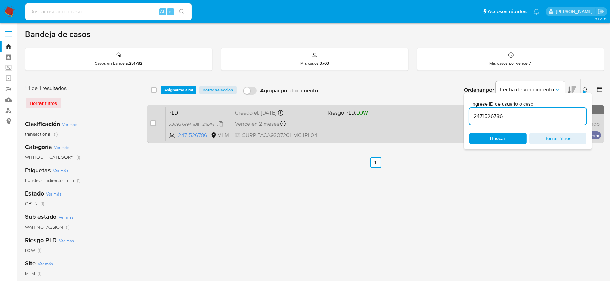
click at [220, 122] on span "bUg9qKe9KmJIHj24pXsearJc" at bounding box center [196, 124] width 56 height 8
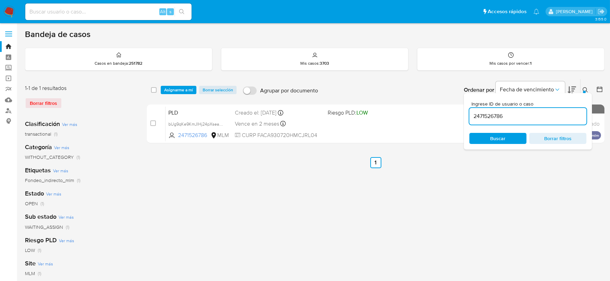
click at [490, 117] on input "2471526786" at bounding box center [527, 116] width 117 height 9
paste input "074354523"
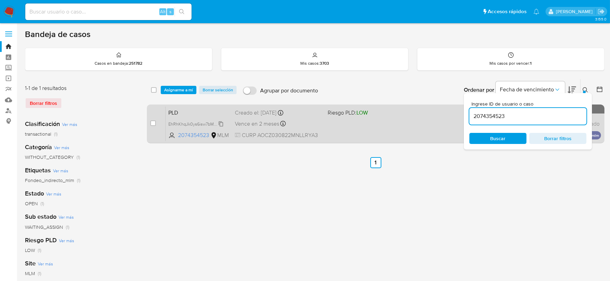
click at [220, 124] on span "EhRhKhqJk0ys6isw7bM68qT8" at bounding box center [196, 124] width 57 height 8
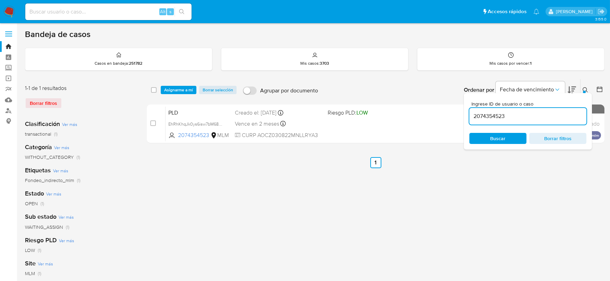
click at [476, 116] on input "2074354523" at bounding box center [527, 116] width 117 height 9
paste input "54638045"
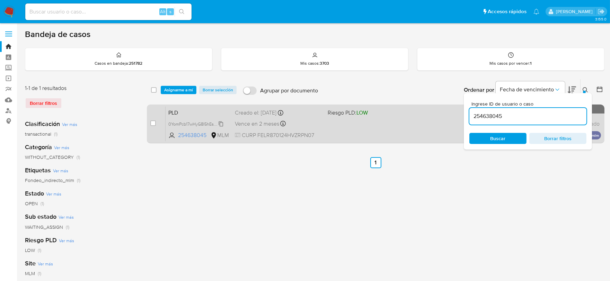
click at [222, 123] on span "0YomPcb17wHyG8I5hEs2Y9gU" at bounding box center [197, 124] width 58 height 8
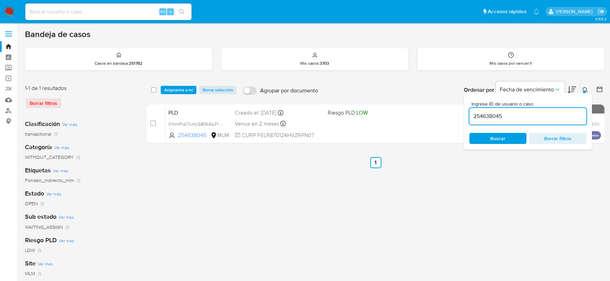
click at [475, 116] on input "254638045" at bounding box center [527, 116] width 117 height 9
paste input "668521584"
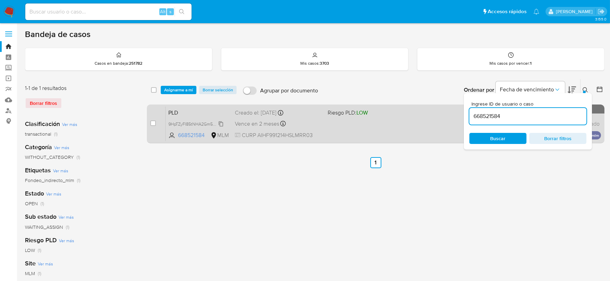
click at [219, 122] on span "9HpTZyFI85tNHA2Gm5eHYC2a" at bounding box center [198, 124] width 60 height 8
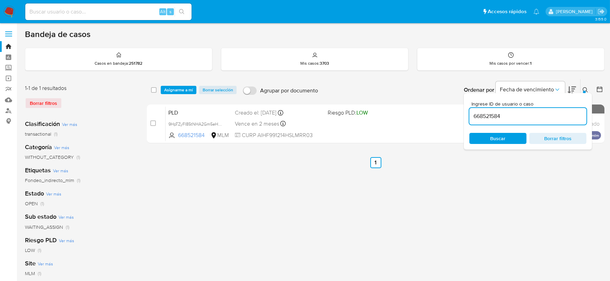
click at [489, 116] on input "668521584" at bounding box center [527, 116] width 117 height 9
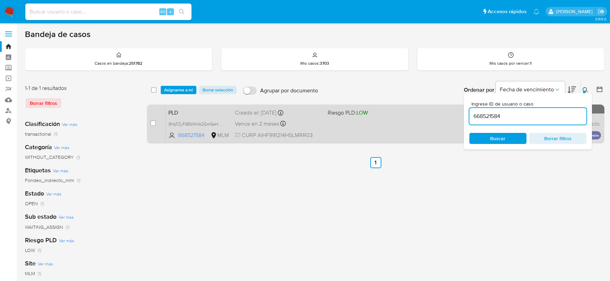
paste input "163626573"
click at [223, 125] on span "c91rf64PDkJLuSYbLUGgTSgQ" at bounding box center [196, 124] width 56 height 8
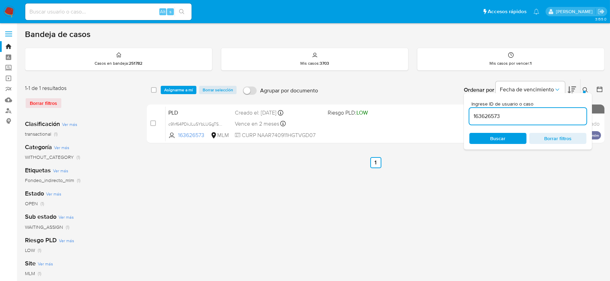
click at [479, 115] on input "163626573" at bounding box center [527, 116] width 117 height 9
paste input "233904437"
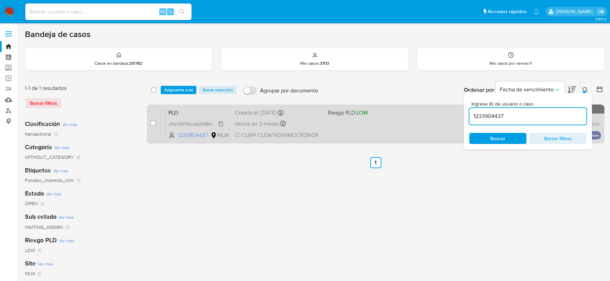
click at [223, 124] on span "cRls1QtFN6Udp0R9BN8F5W58" at bounding box center [198, 124] width 60 height 8
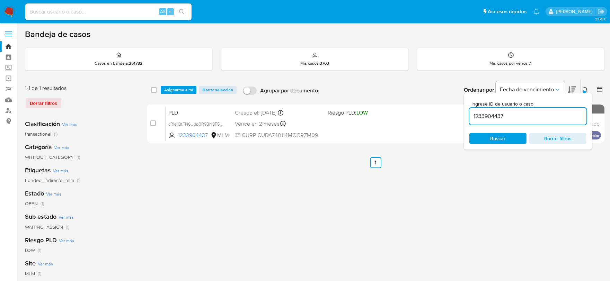
click at [496, 114] on input "1233904437" at bounding box center [527, 116] width 117 height 9
paste input "973204754"
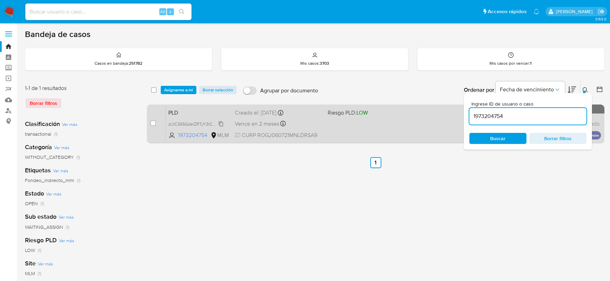
click at [222, 122] on icon at bounding box center [221, 123] width 4 height 5
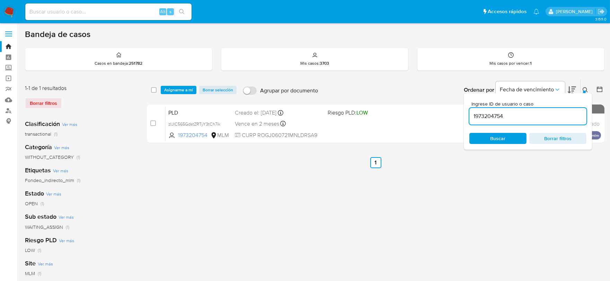
click at [489, 116] on input "1973204754" at bounding box center [527, 116] width 117 height 9
paste input "72624621"
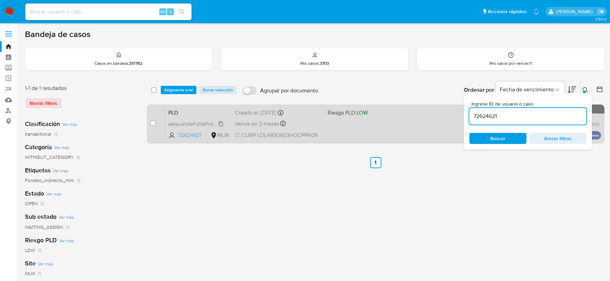
click at [220, 121] on span "e8Apvq0hEeFvDS9PhOlymIk7" at bounding box center [196, 124] width 57 height 8
click at [220, 122] on span "e8Apvq0hEeFvDS9PhOlymIk7" at bounding box center [196, 124] width 57 height 8
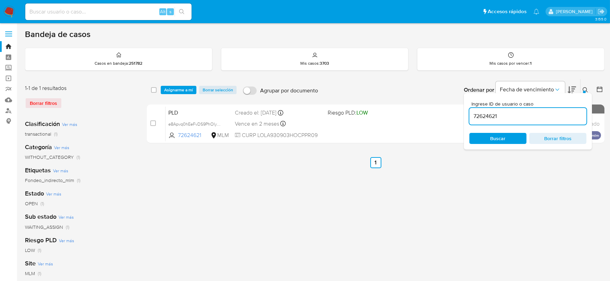
click at [483, 115] on input "72624621" at bounding box center [527, 116] width 117 height 9
paste input "191160104"
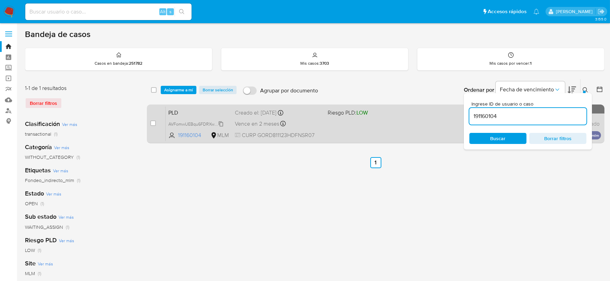
click at [220, 124] on span "AVFomwUEBqu6FDRXwxXWsVvy" at bounding box center [199, 124] width 63 height 8
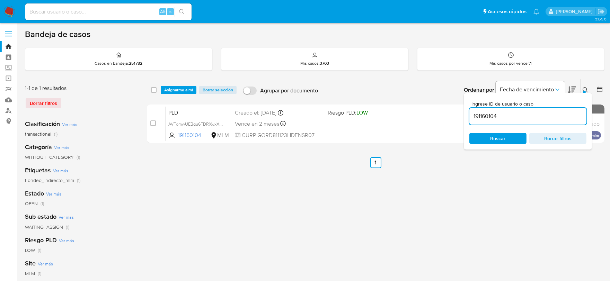
click at [478, 115] on input "191160104" at bounding box center [527, 116] width 117 height 9
paste input "67521875"
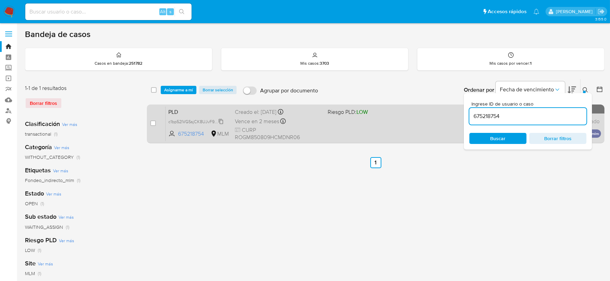
click at [220, 124] on span "c1bp52IVGSsjCK8UJvF9SwWu" at bounding box center [197, 121] width 58 height 8
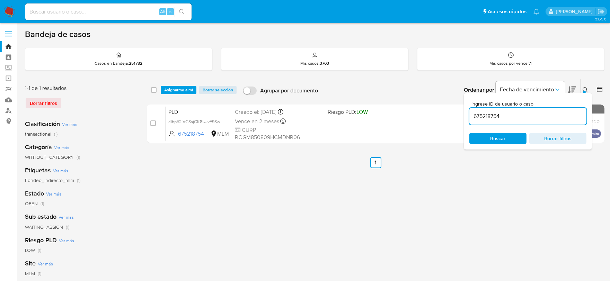
click at [487, 113] on input "675218754" at bounding box center [527, 116] width 117 height 9
paste input "485470668"
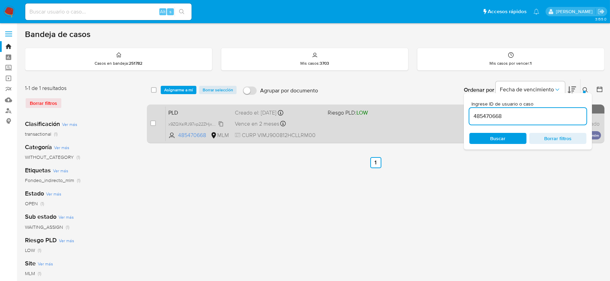
click at [220, 123] on span "x9ZQXslRJ97xp22ZHjxWDnI0" at bounding box center [196, 124] width 57 height 8
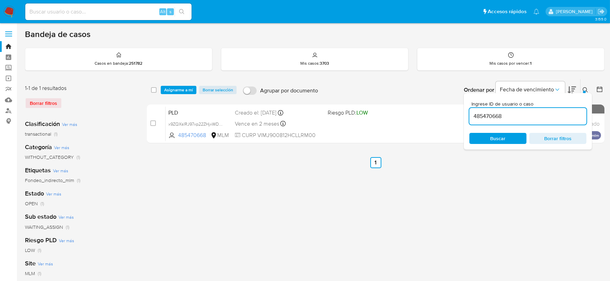
click at [480, 115] on input "485470668" at bounding box center [527, 116] width 117 height 9
paste input "722906531"
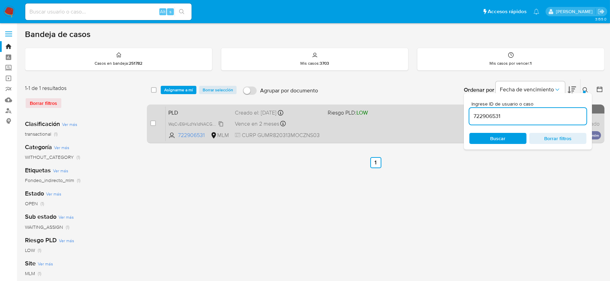
click at [221, 124] on span "WqCvE6HLdYs1dNACG6CS0OFs" at bounding box center [199, 124] width 63 height 8
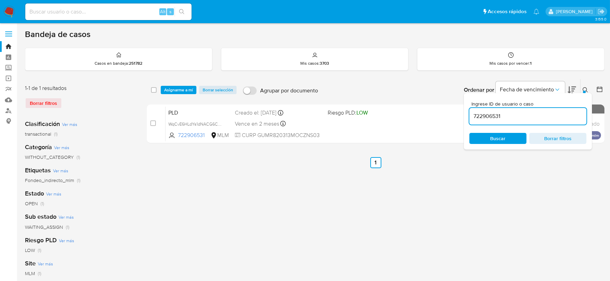
click at [484, 113] on input "722906531" at bounding box center [527, 116] width 117 height 9
paste input "260581240"
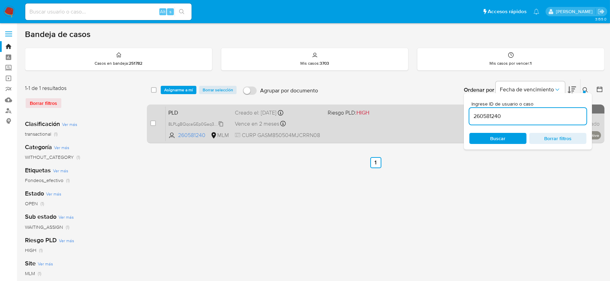
click at [222, 122] on span "8LPLgBQqcaGEp0Gaq3GcwLNx" at bounding box center [198, 124] width 61 height 8
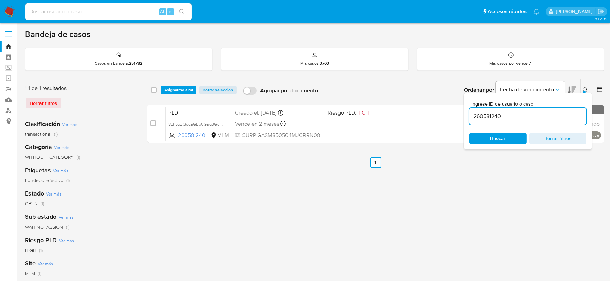
click at [482, 115] on input "260581240" at bounding box center [527, 116] width 117 height 9
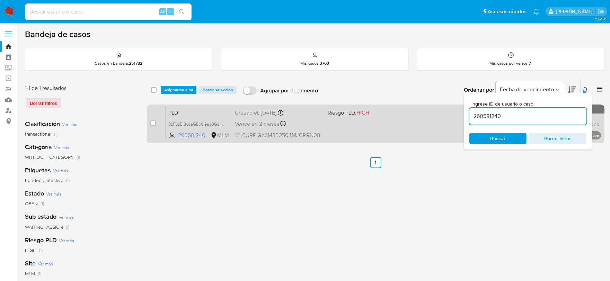
paste input "581977508"
click at [222, 122] on span "VRhYNKBOj0Y84gEOTNAPsRoN" at bounding box center [199, 124] width 63 height 8
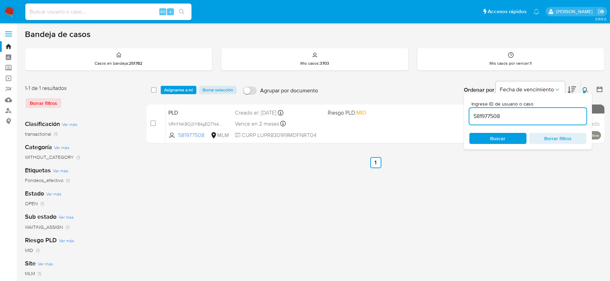
click at [481, 116] on input "581977508" at bounding box center [527, 116] width 117 height 9
paste input "102649705"
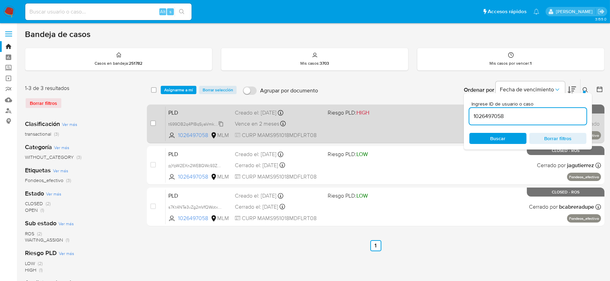
click at [220, 123] on span "t699OB2q4PlBqSyaVmkMJhYQ" at bounding box center [197, 124] width 59 height 8
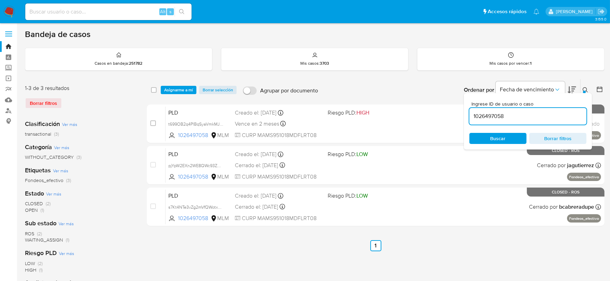
click at [492, 113] on input "1026497058" at bounding box center [527, 116] width 117 height 9
paste input "586901915"
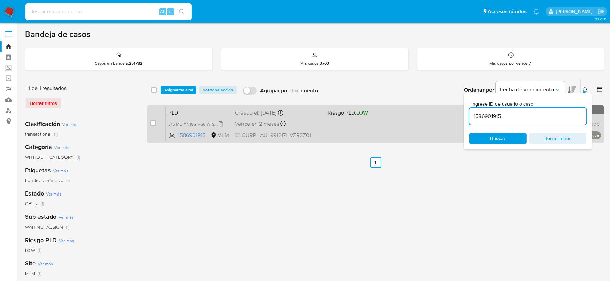
click at [219, 123] on span "3AYMDfYN15GiwS6iWRioWlOD" at bounding box center [197, 124] width 59 height 8
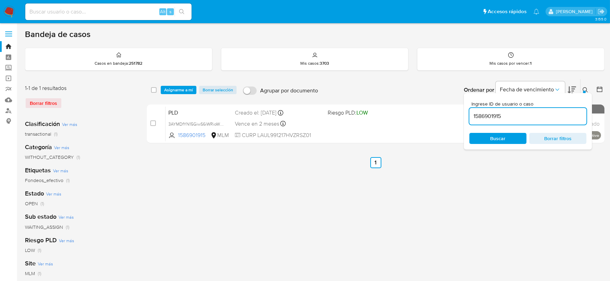
click at [486, 118] on input "1586901915" at bounding box center [527, 116] width 117 height 9
paste input "701684022"
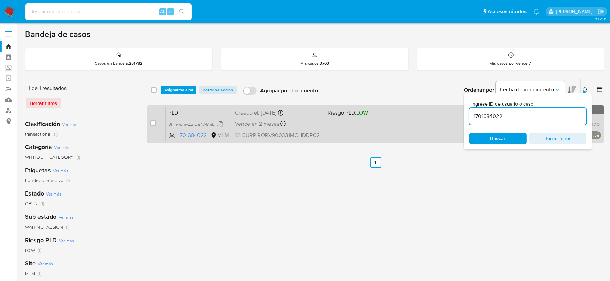
click at [222, 123] on span "BhPiwumyZBjO9NA8mb14Pagp" at bounding box center [198, 124] width 60 height 8
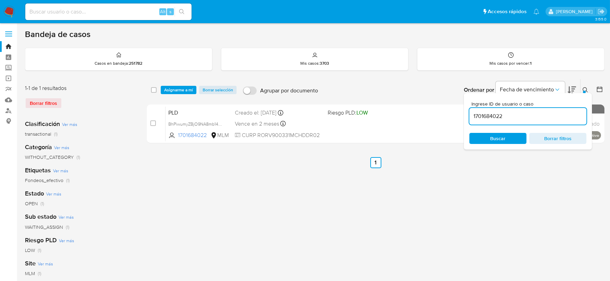
click at [490, 112] on input "1701684022" at bounding box center [527, 116] width 117 height 9
paste input "51580989"
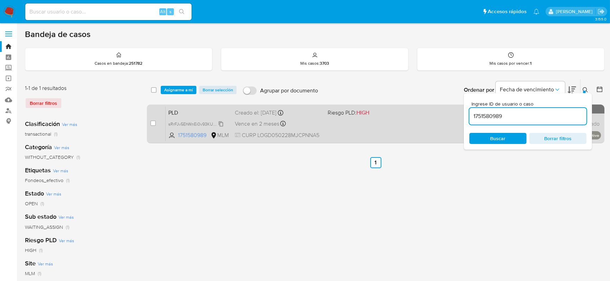
click at [219, 122] on span "sRrFJv5EhWnEi0v93KUw1rEb" at bounding box center [195, 124] width 55 height 8
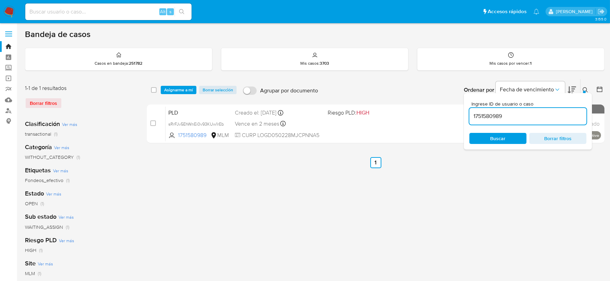
click at [482, 114] on input "1751580989" at bounding box center [527, 116] width 117 height 9
paste input "2049305061"
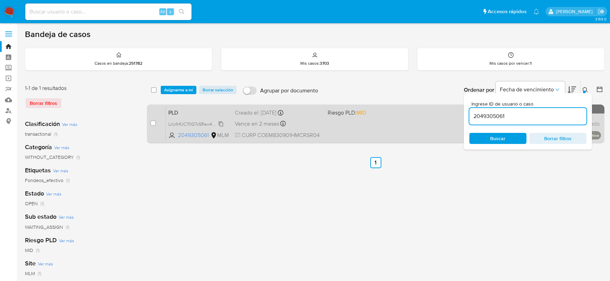
click at [222, 123] on span "LcIyfnfUC70Q7cSRaw4H746R" at bounding box center [196, 124] width 56 height 8
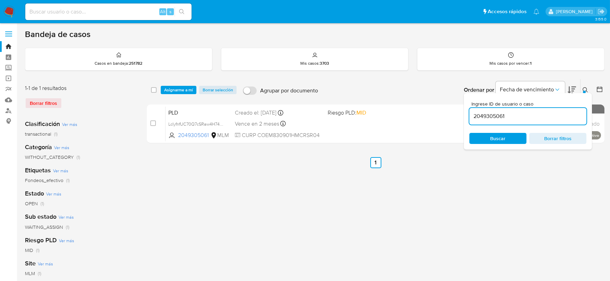
click at [486, 116] on input "2049305061" at bounding box center [527, 116] width 117 height 9
paste input "114731342"
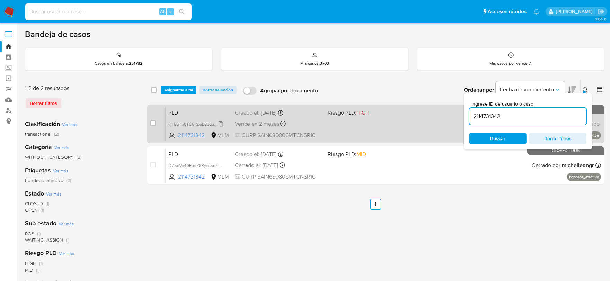
click at [219, 123] on span "yjF86rTo5TC6Rp5b8pquSqZ0" at bounding box center [196, 124] width 56 height 8
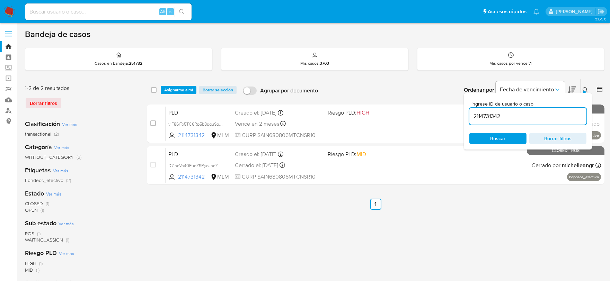
click at [476, 115] on input "2114731342" at bounding box center [527, 116] width 117 height 9
paste input "73179540"
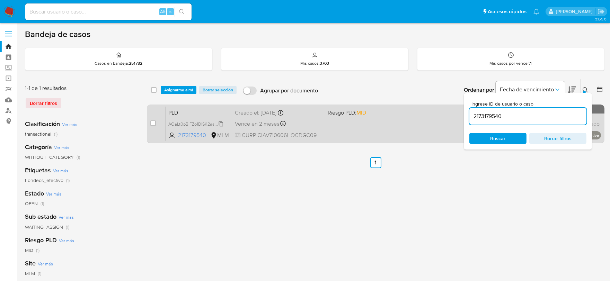
click at [220, 121] on span "AOaLt0pBlFZo1DISK2asZrGj" at bounding box center [195, 124] width 54 height 8
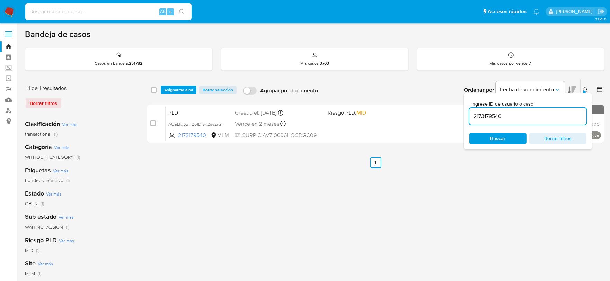
click at [496, 106] on span "Ingrese ID de usuario o caso" at bounding box center [529, 103] width 117 height 5
click at [496, 112] on input "2173179540" at bounding box center [527, 116] width 117 height 9
click at [489, 118] on input "2173179540" at bounding box center [527, 116] width 117 height 9
click at [473, 115] on input "2173179540" at bounding box center [527, 116] width 117 height 9
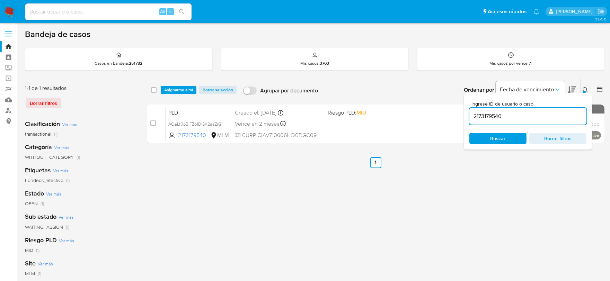
click at [473, 115] on input "2173179540" at bounding box center [527, 116] width 117 height 9
paste input "272151552"
paste input "2272151552"
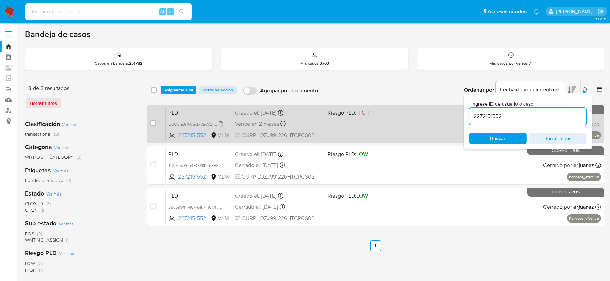
click at [219, 122] on span "CqOciaJnWc6cfxVaoVZ1Bb1g" at bounding box center [195, 124] width 54 height 8
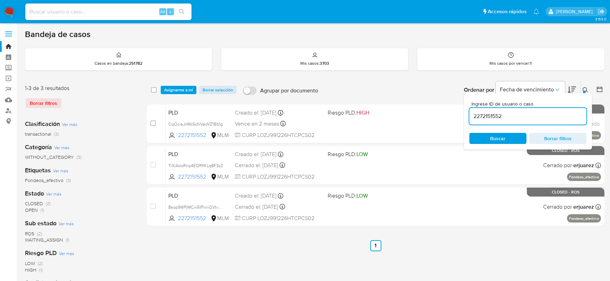
click at [487, 115] on input "2272151552" at bounding box center [527, 116] width 117 height 9
paste input "537831877"
type input "2537831877"
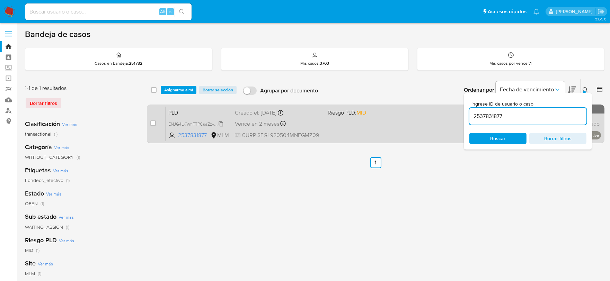
click at [220, 124] on span "ENJG4LKVmFTPCsaZzytekzR2" at bounding box center [197, 124] width 59 height 8
